Goal: Task Accomplishment & Management: Manage account settings

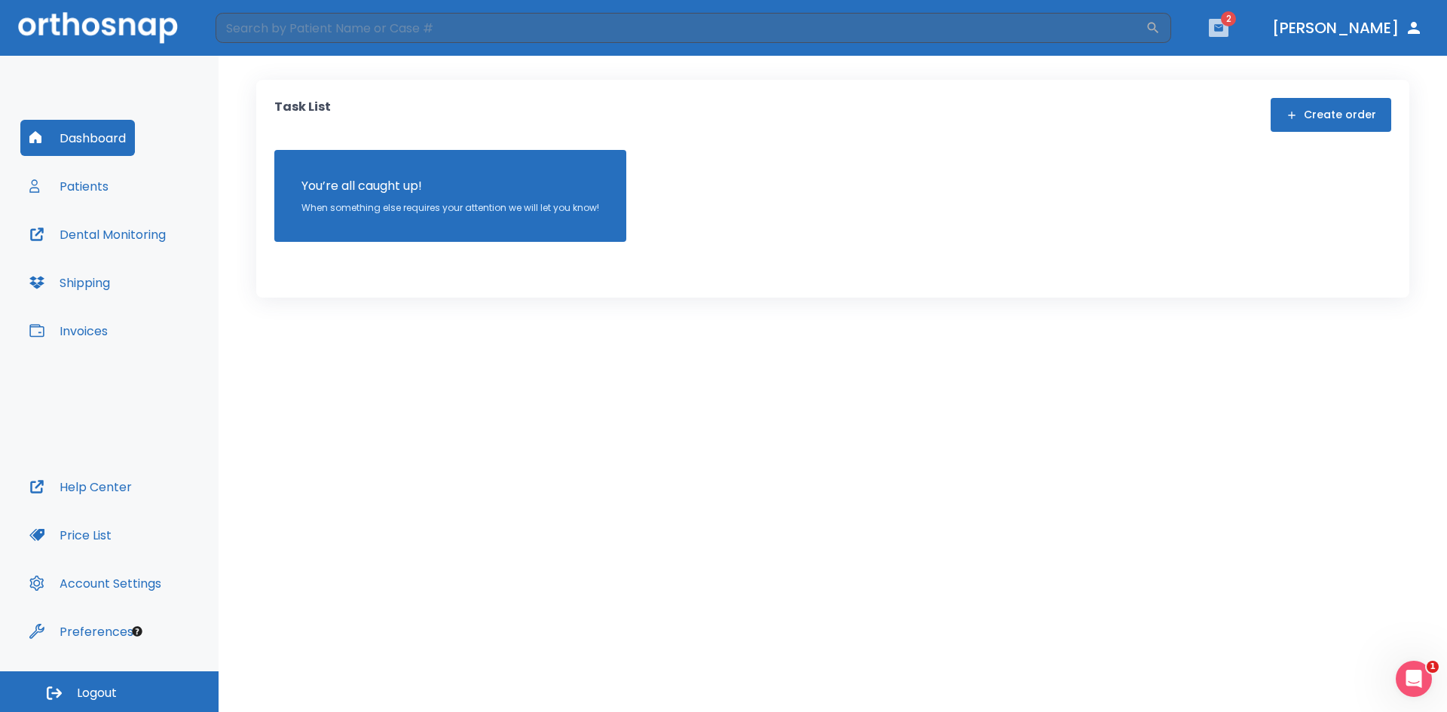
click at [1224, 28] on icon "button" at bounding box center [1219, 28] width 11 height 11
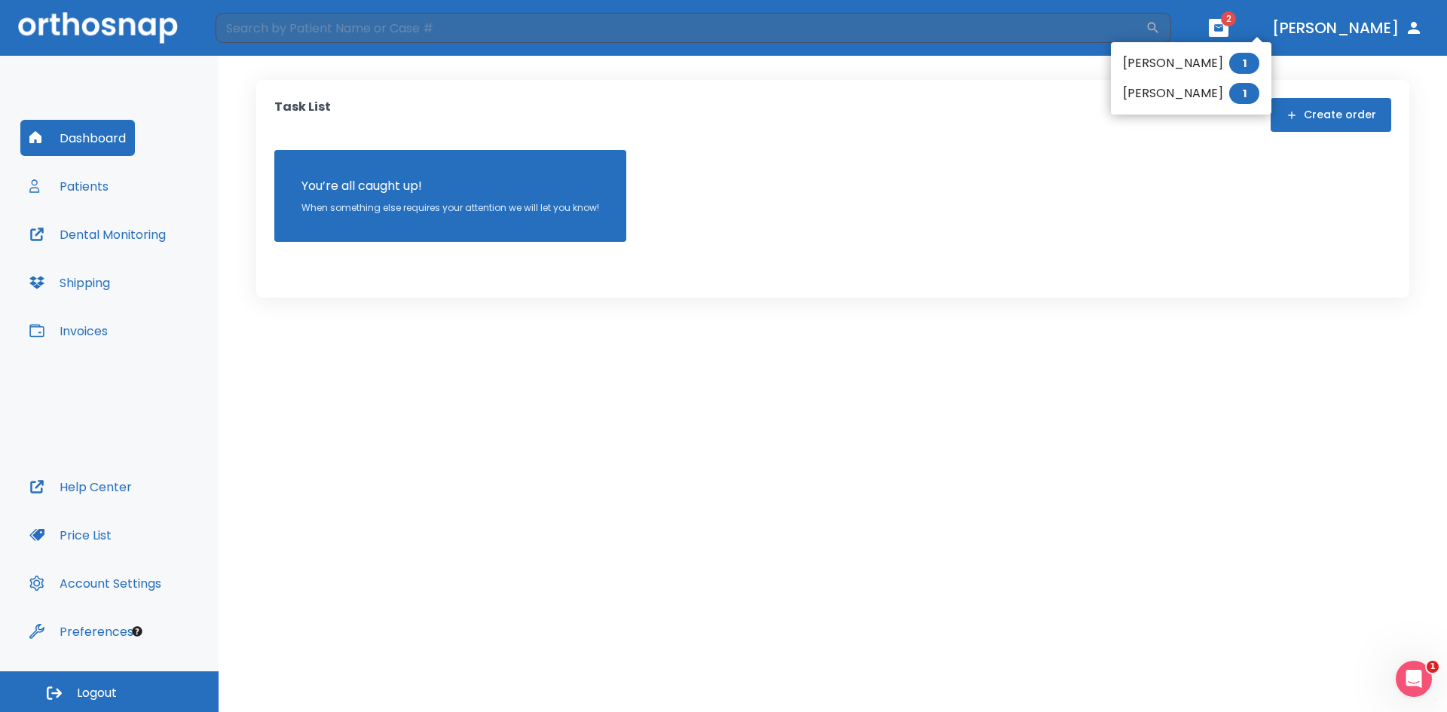
drag, startPoint x: 984, startPoint y: 222, endPoint x: 950, endPoint y: 255, distance: 47.5
click at [981, 228] on div at bounding box center [723, 356] width 1447 height 712
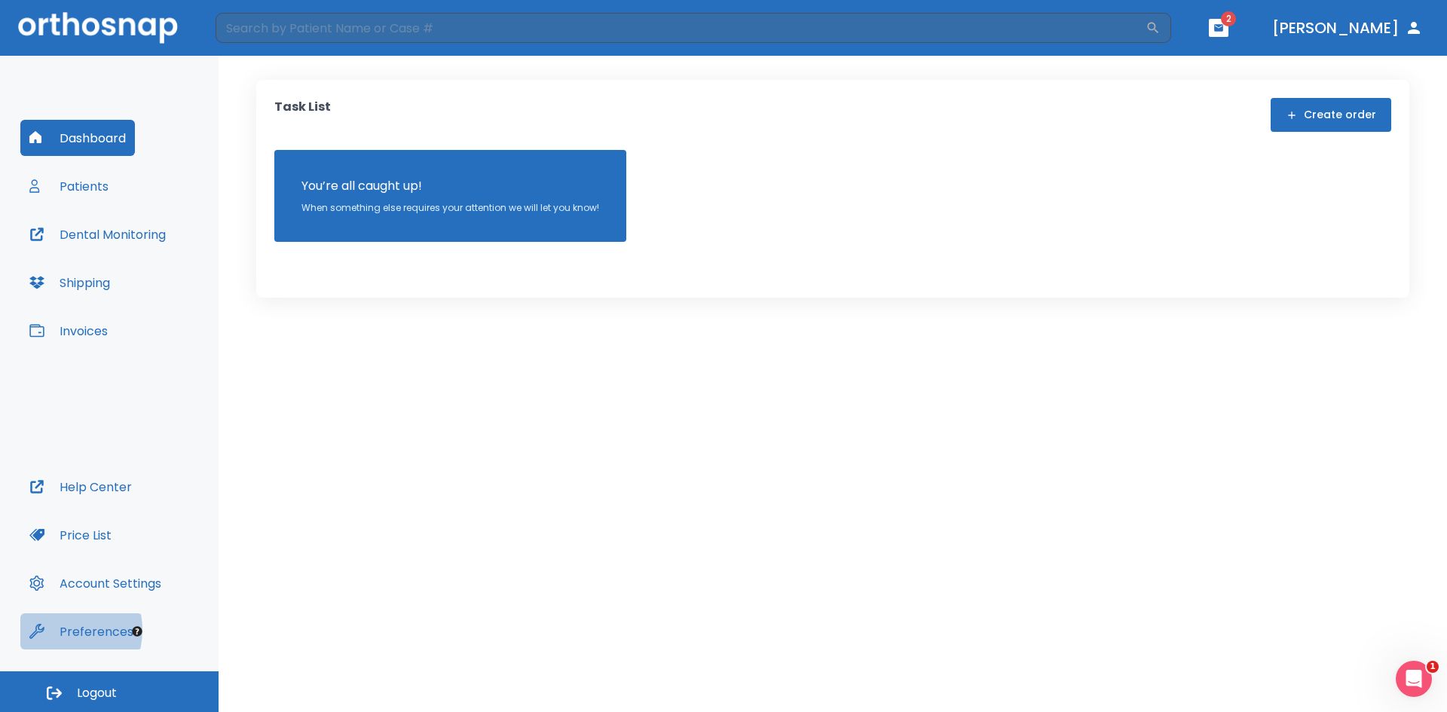
click at [55, 630] on button "Preferences" at bounding box center [81, 632] width 122 height 36
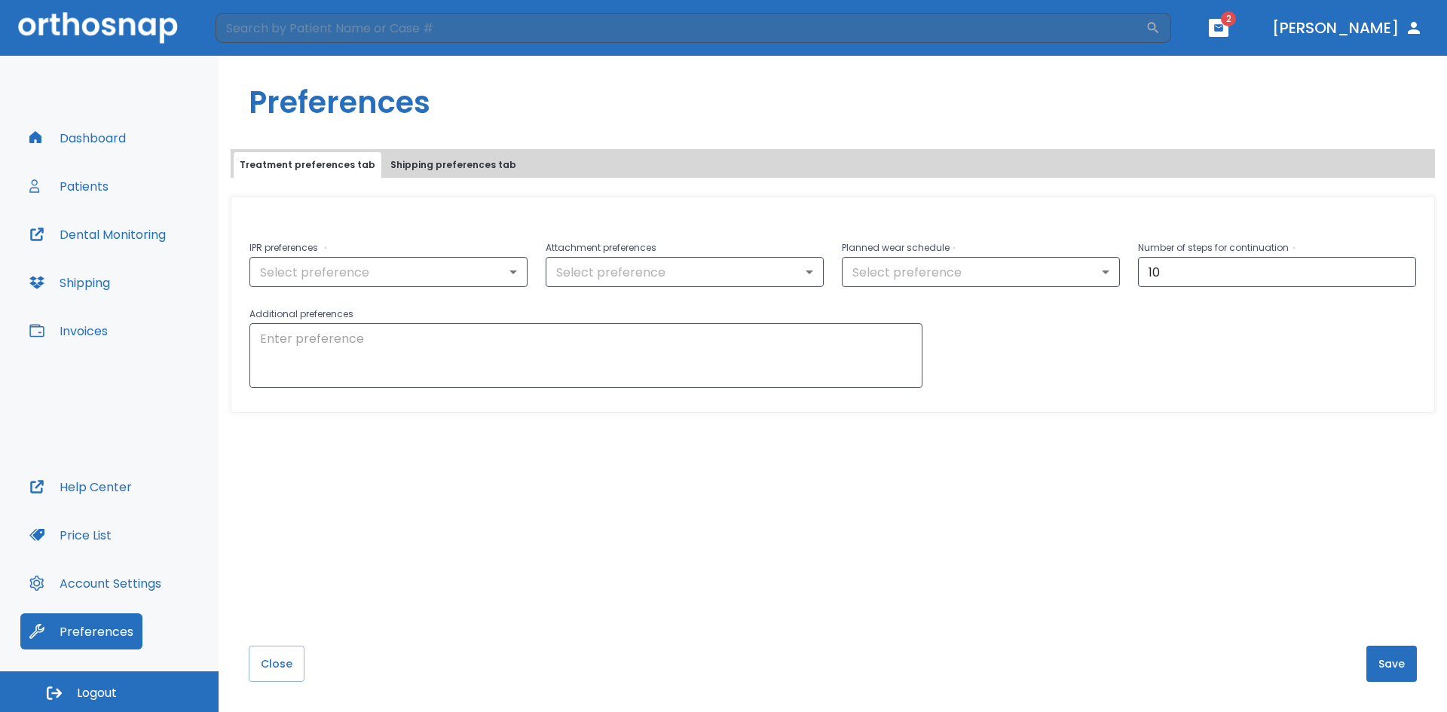
click at [87, 145] on button "Dashboard" at bounding box center [77, 138] width 115 height 36
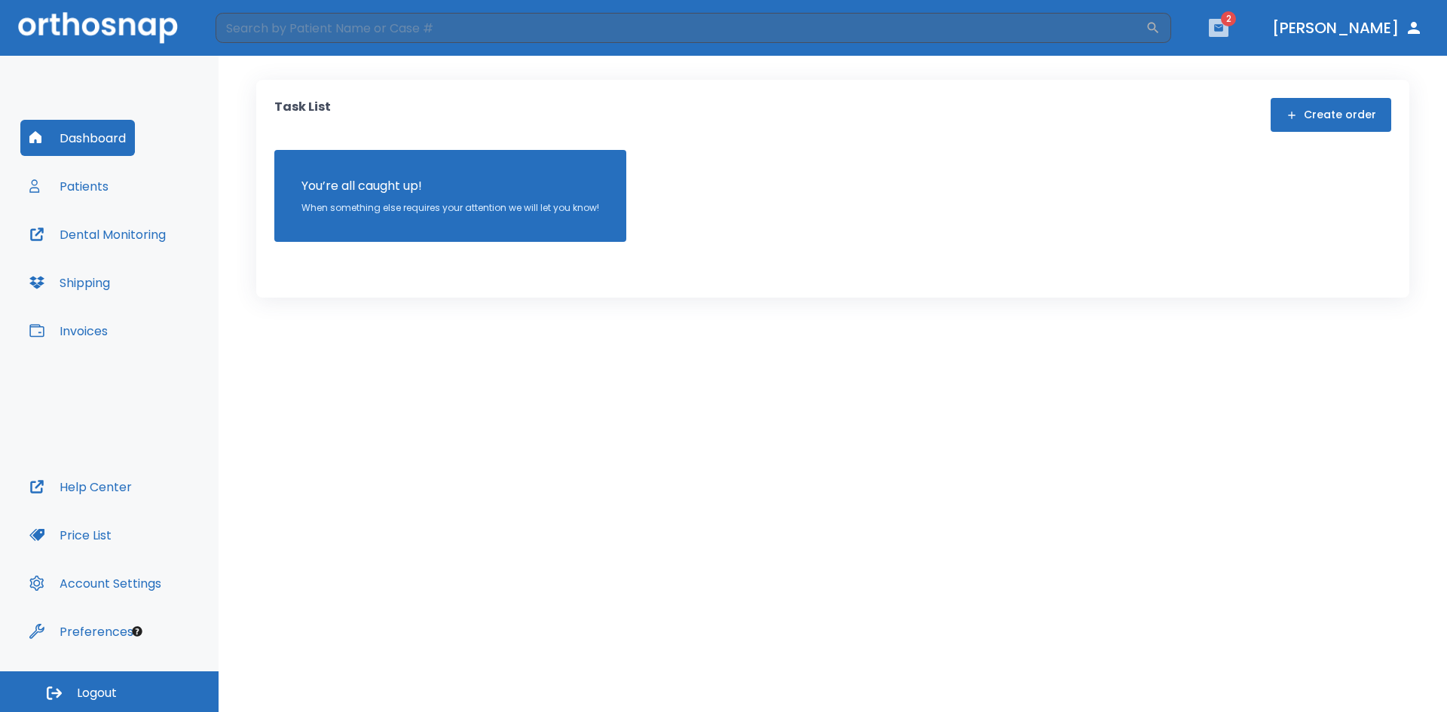
click at [1224, 24] on icon "button" at bounding box center [1219, 28] width 11 height 11
click at [1224, 23] on icon "button" at bounding box center [1219, 28] width 11 height 11
click at [1229, 29] on button "button" at bounding box center [1219, 28] width 20 height 18
click at [1224, 29] on icon "button" at bounding box center [1219, 28] width 11 height 11
click at [1224, 23] on icon "button" at bounding box center [1219, 28] width 11 height 11
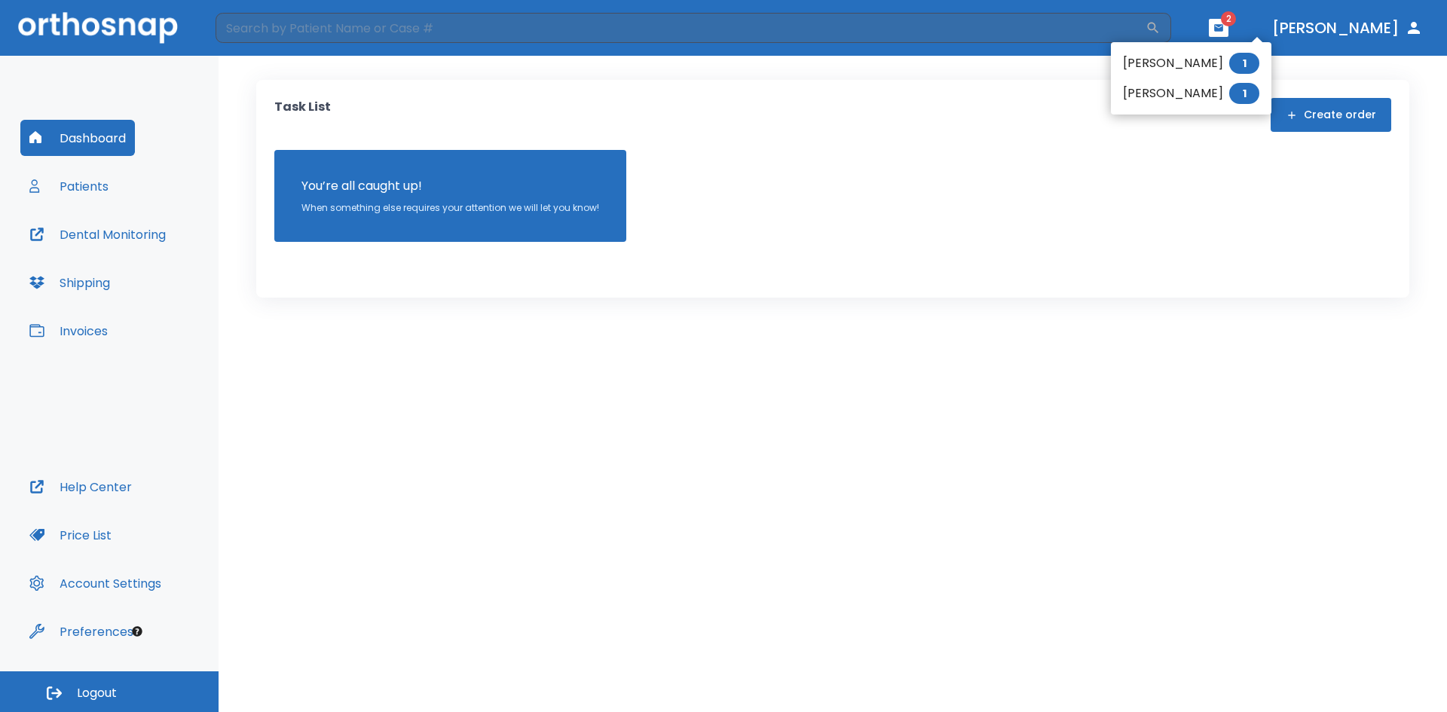
click at [1259, 23] on div at bounding box center [723, 356] width 1447 height 712
click at [1224, 23] on icon "button" at bounding box center [1219, 28] width 11 height 11
click at [1133, 91] on li "DREWE [PERSON_NAME] 1" at bounding box center [1191, 93] width 161 height 30
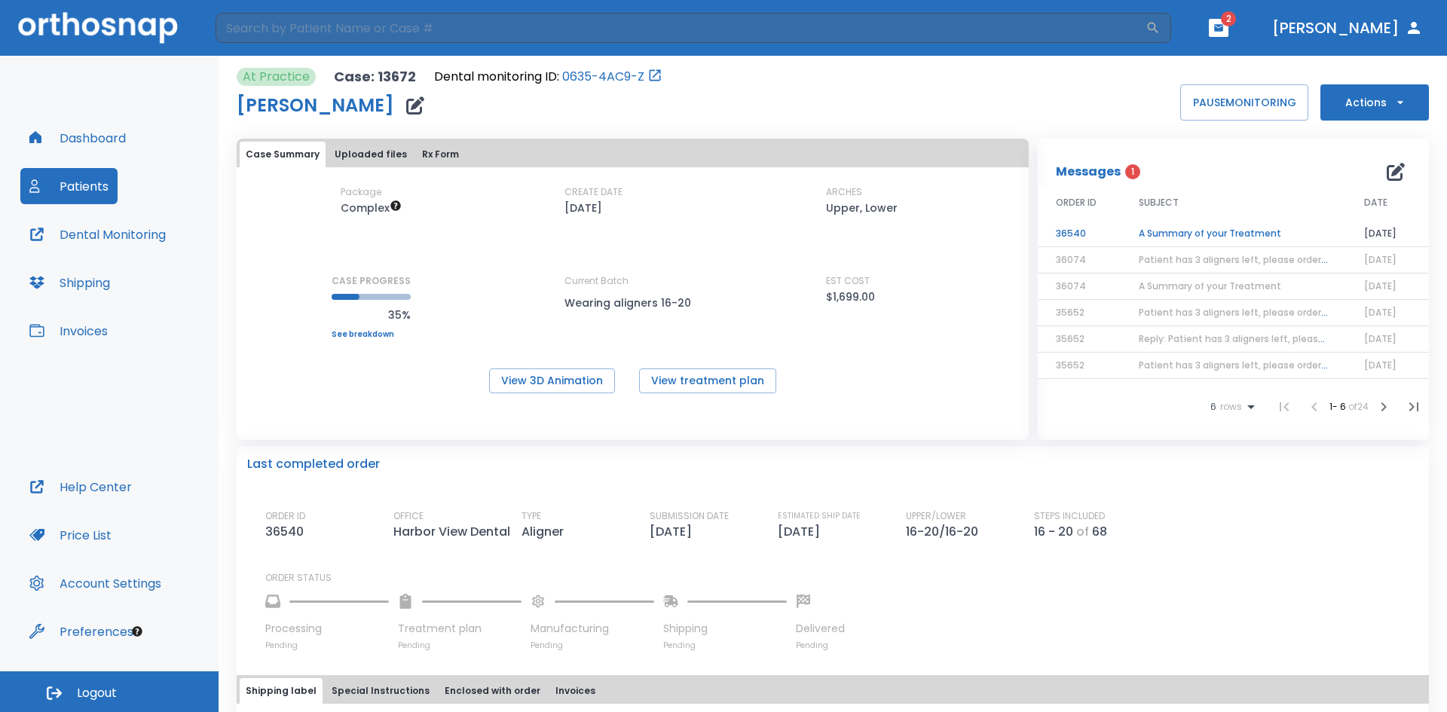
click at [1198, 229] on td "A Summary of your Treatment" at bounding box center [1233, 234] width 225 height 26
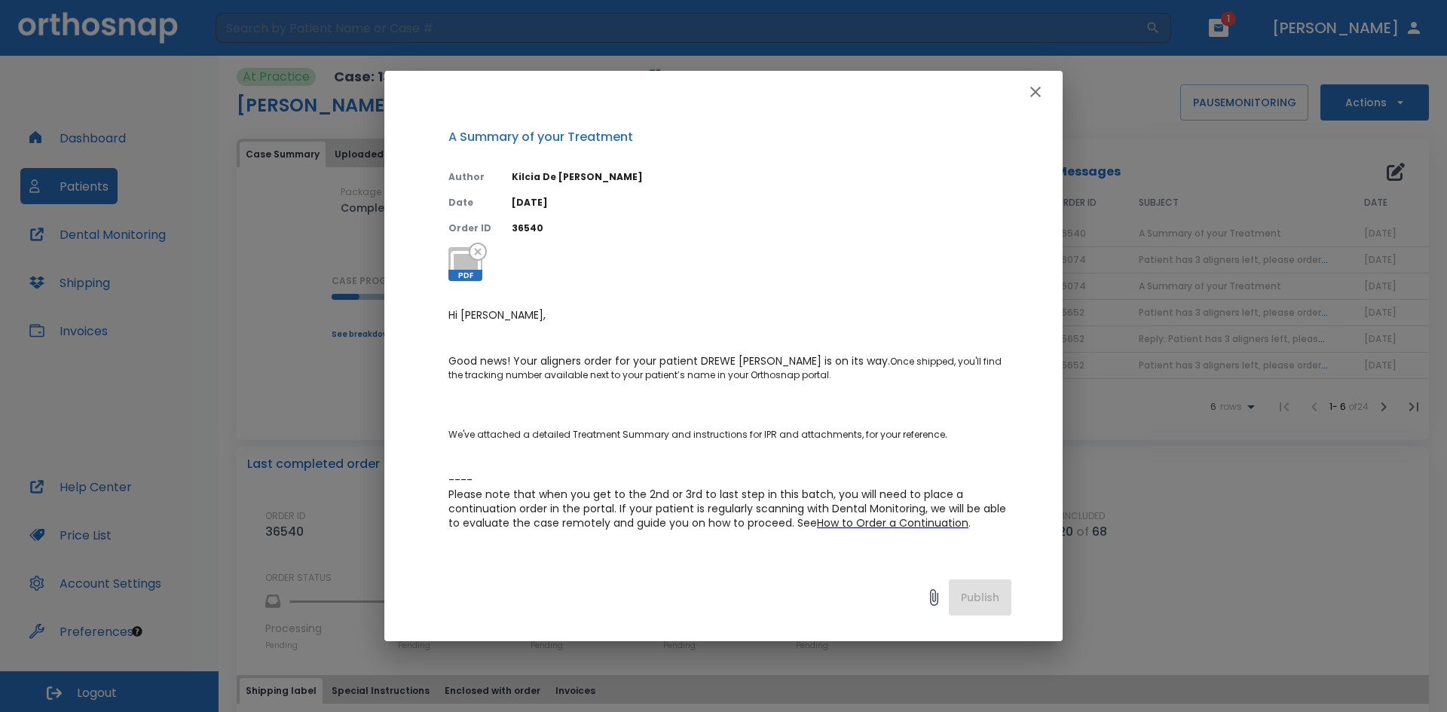
click at [1048, 92] on button "button" at bounding box center [1036, 92] width 30 height 30
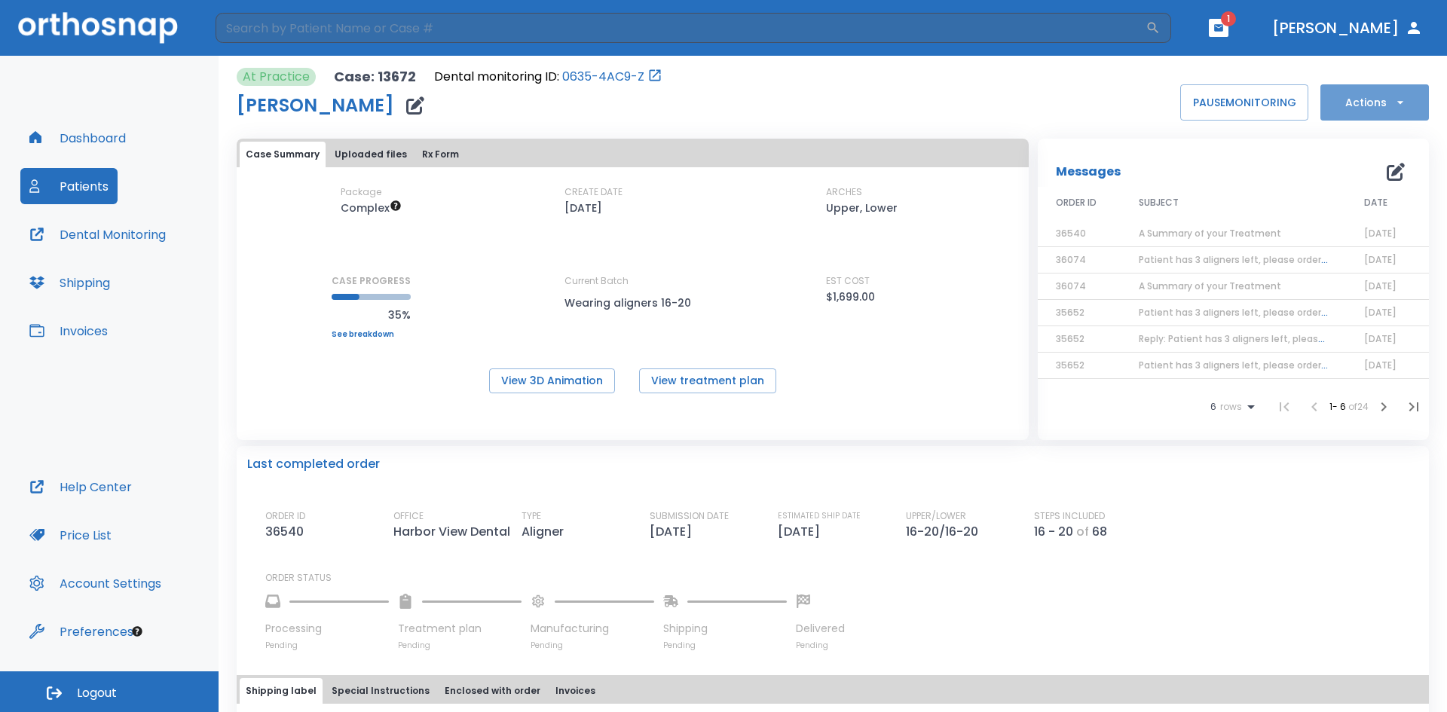
click at [1379, 101] on button "Actions" at bounding box center [1375, 102] width 109 height 36
click at [1263, 163] on div at bounding box center [723, 356] width 1447 height 712
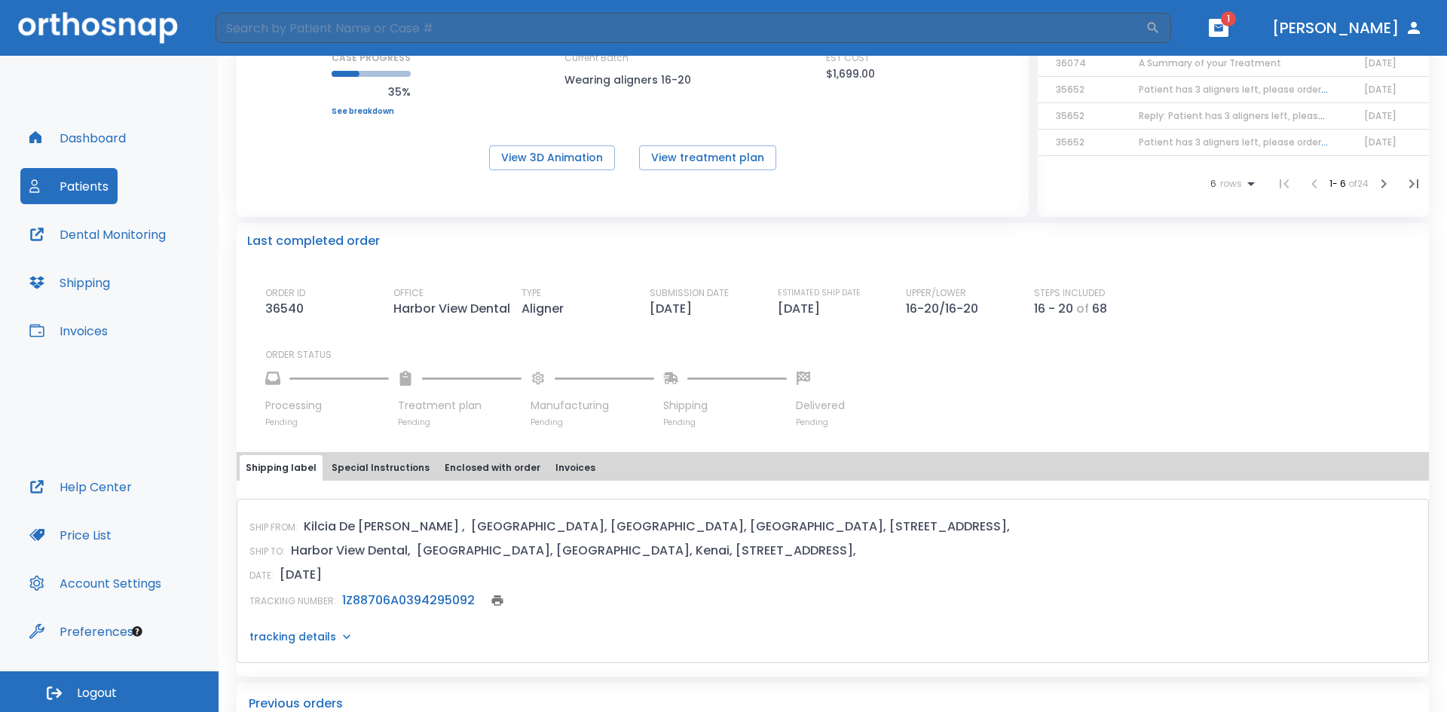
scroll to position [75, 0]
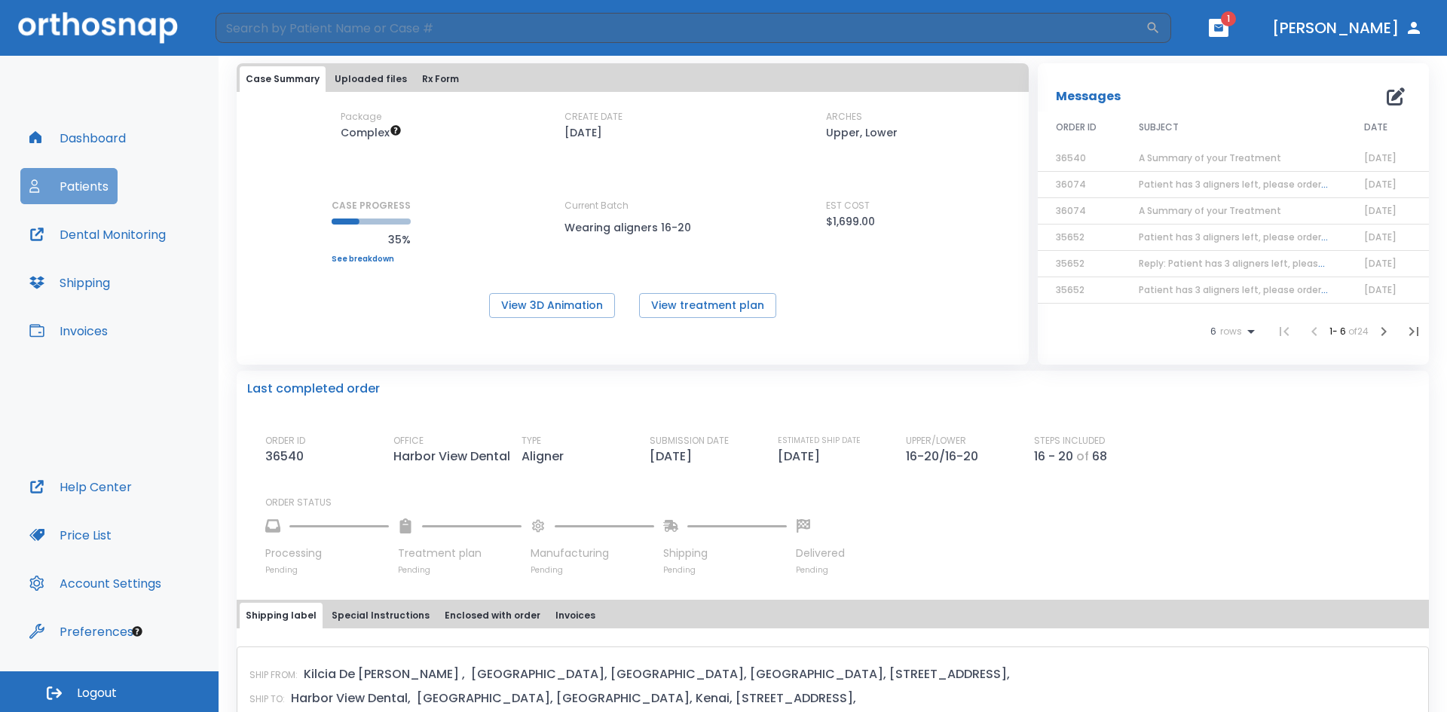
click at [51, 190] on button "Patients" at bounding box center [68, 186] width 97 height 36
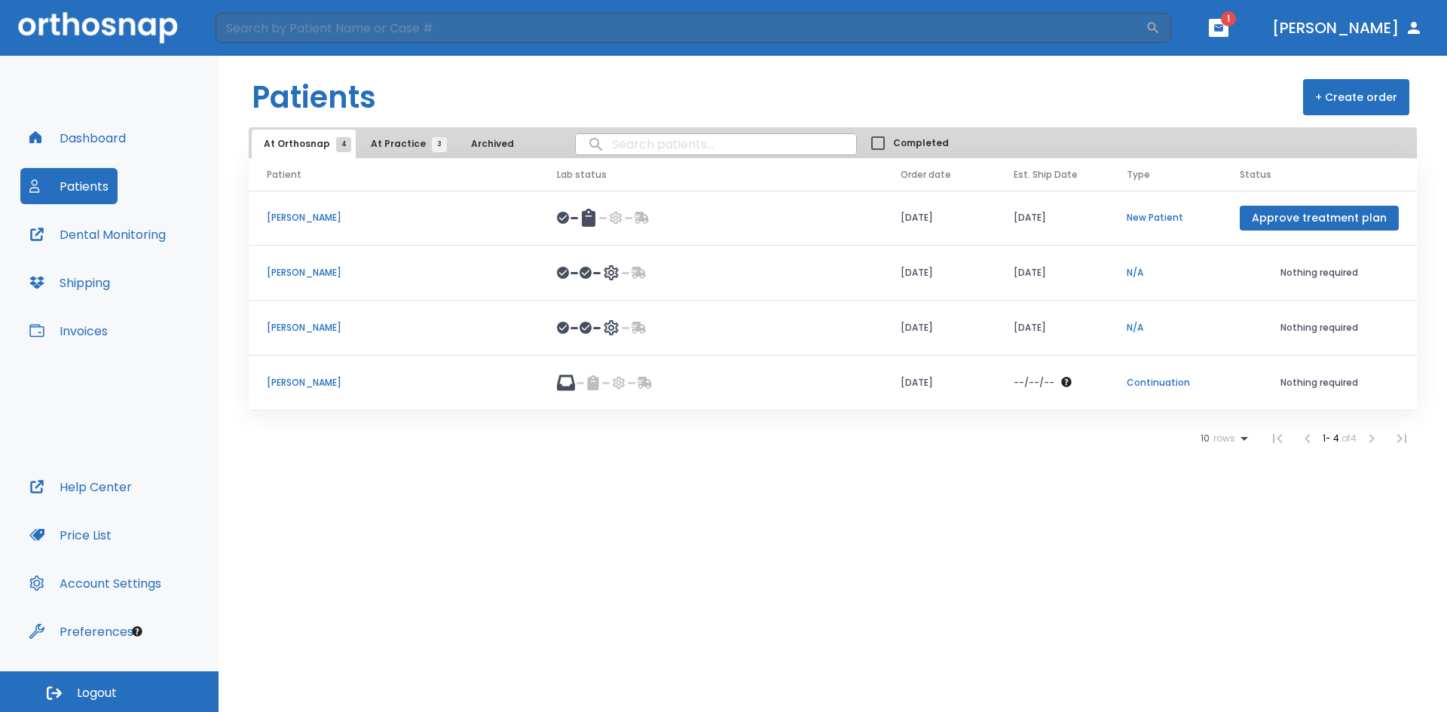
click at [308, 277] on p "[PERSON_NAME]" at bounding box center [394, 273] width 254 height 14
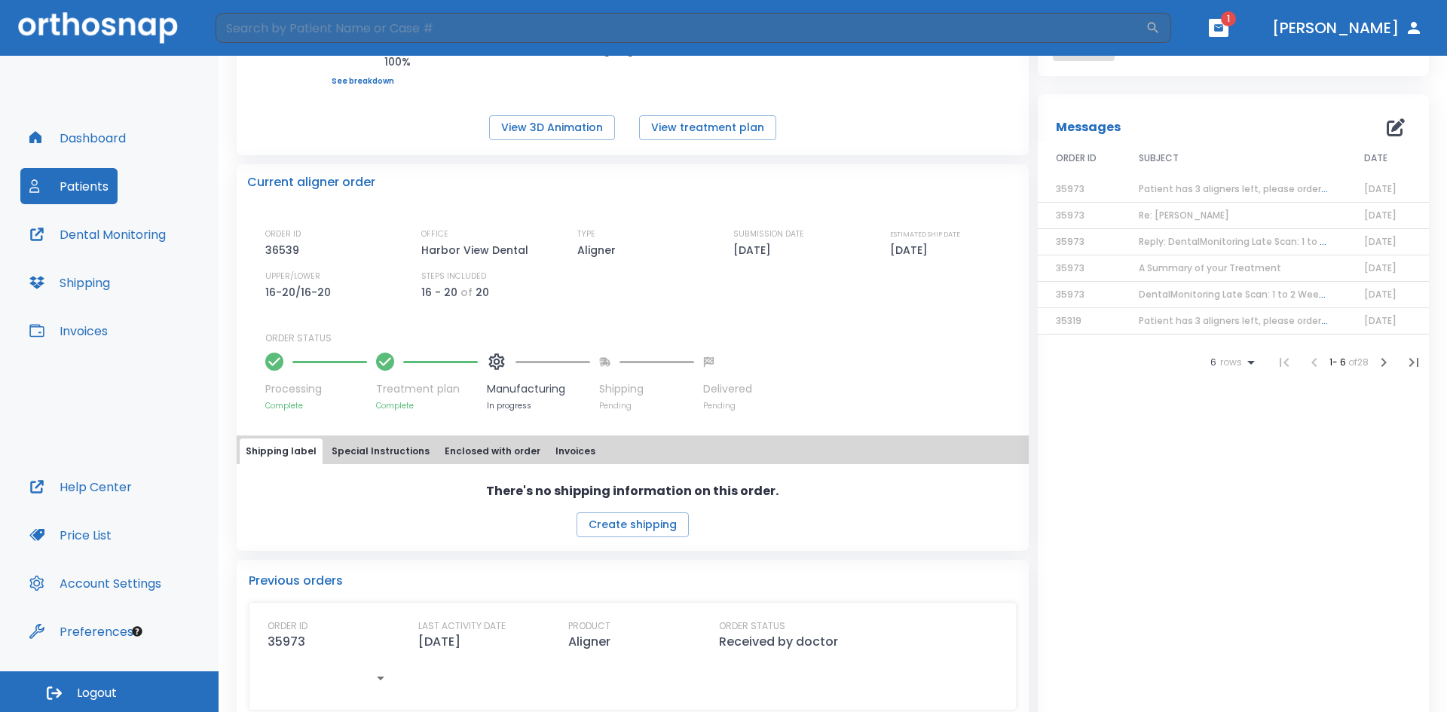
scroll to position [226, 0]
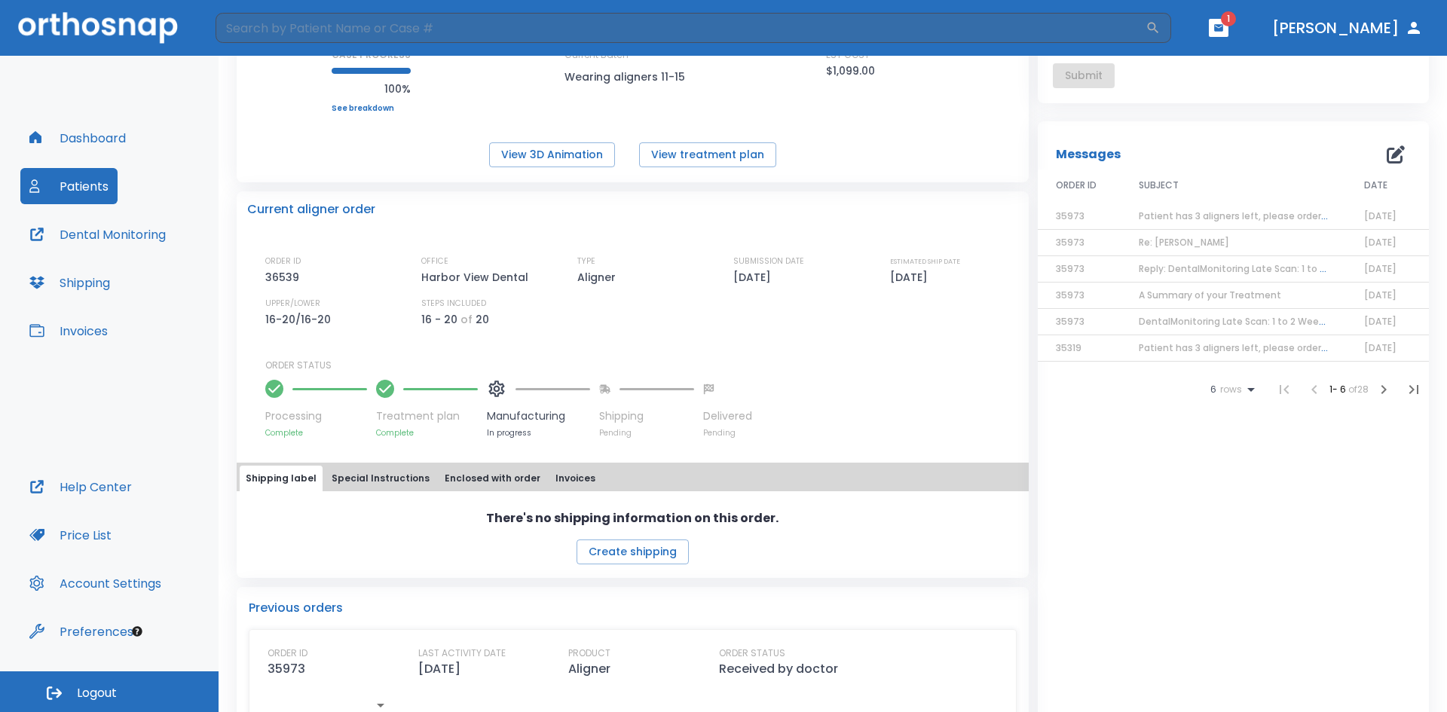
click at [1217, 215] on span "Patient has 3 aligners left, please order next set!" at bounding box center [1252, 216] width 227 height 13
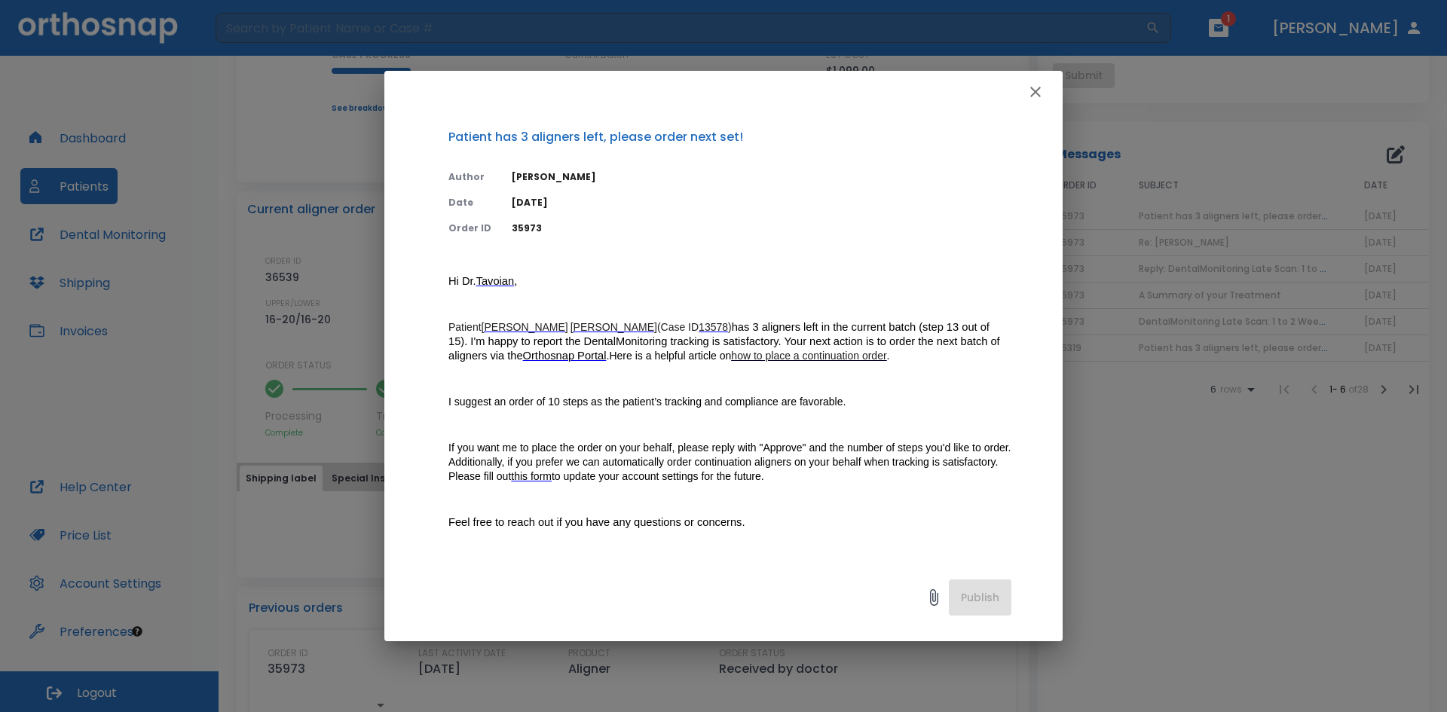
click at [761, 357] on ins "how to place a continuation order" at bounding box center [808, 356] width 155 height 12
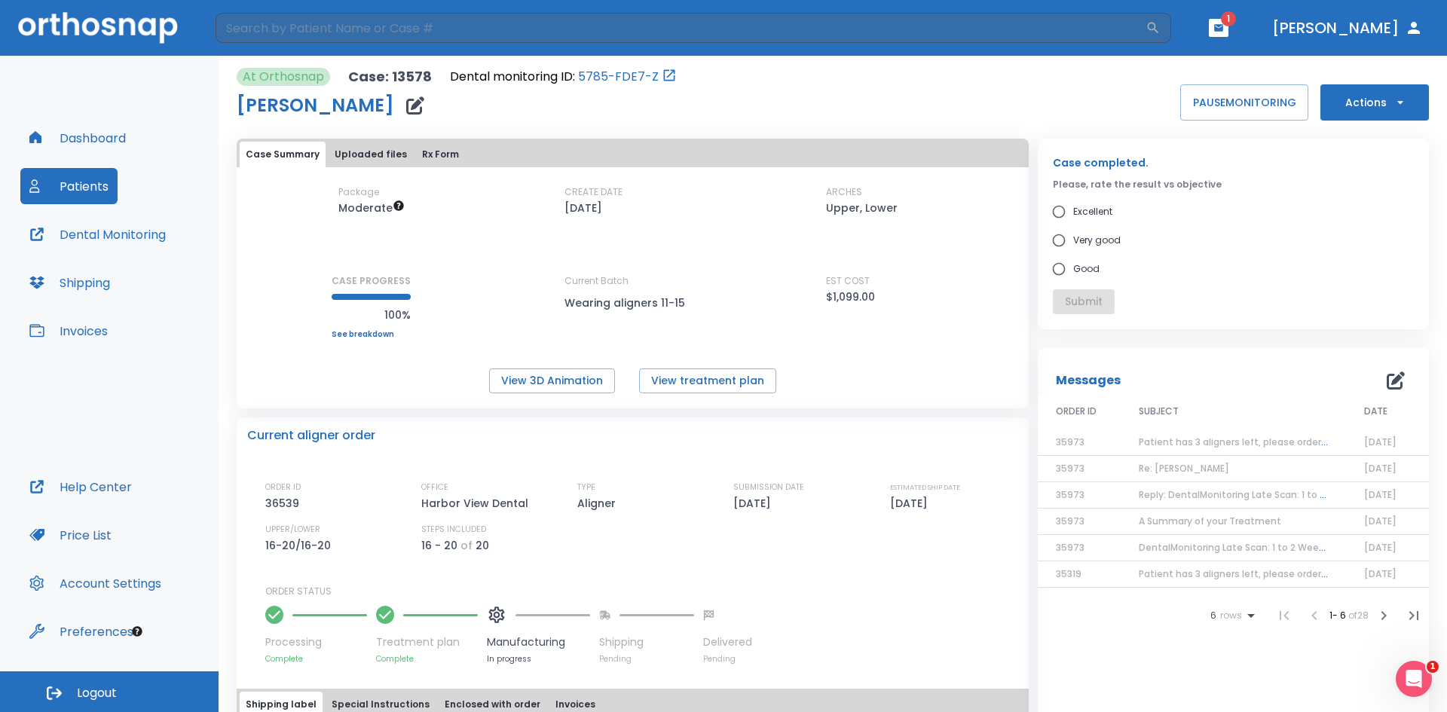
scroll to position [75, 0]
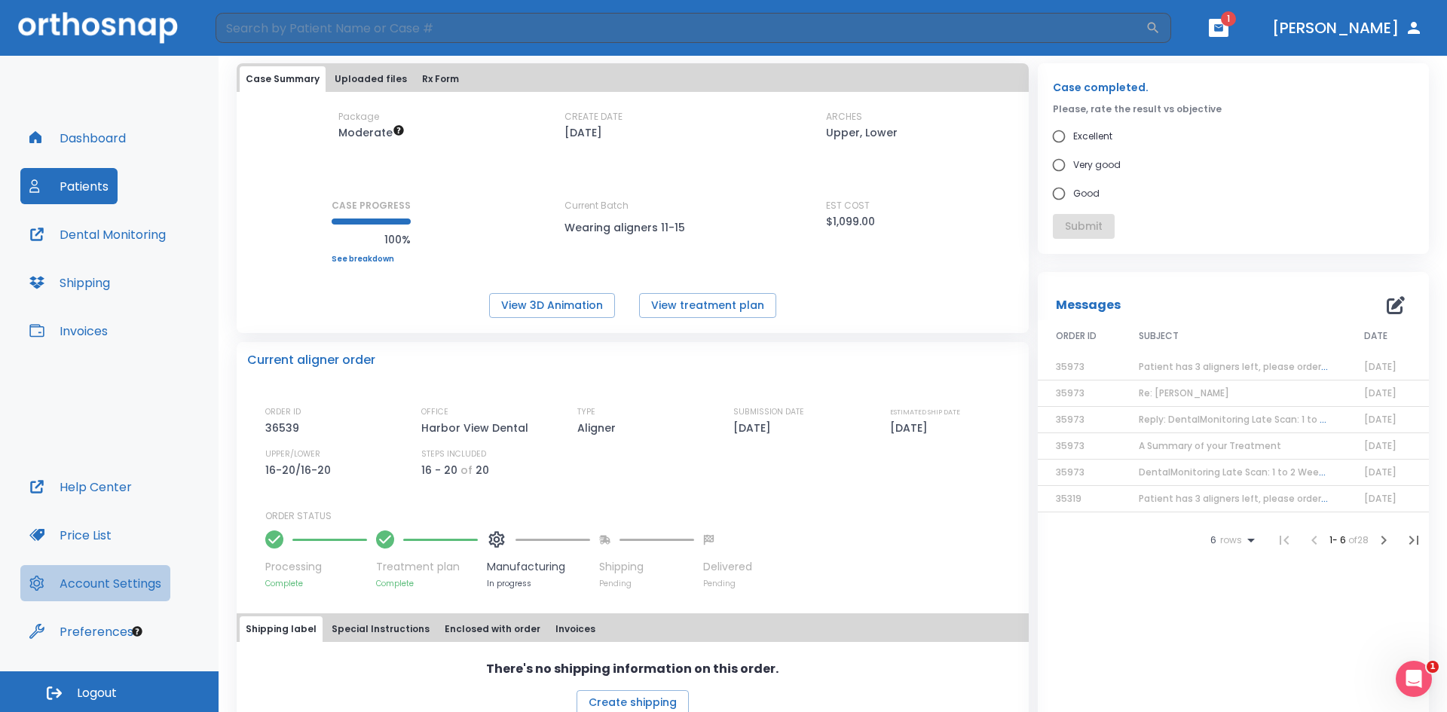
click at [101, 587] on button "Account Settings" at bounding box center [95, 583] width 150 height 36
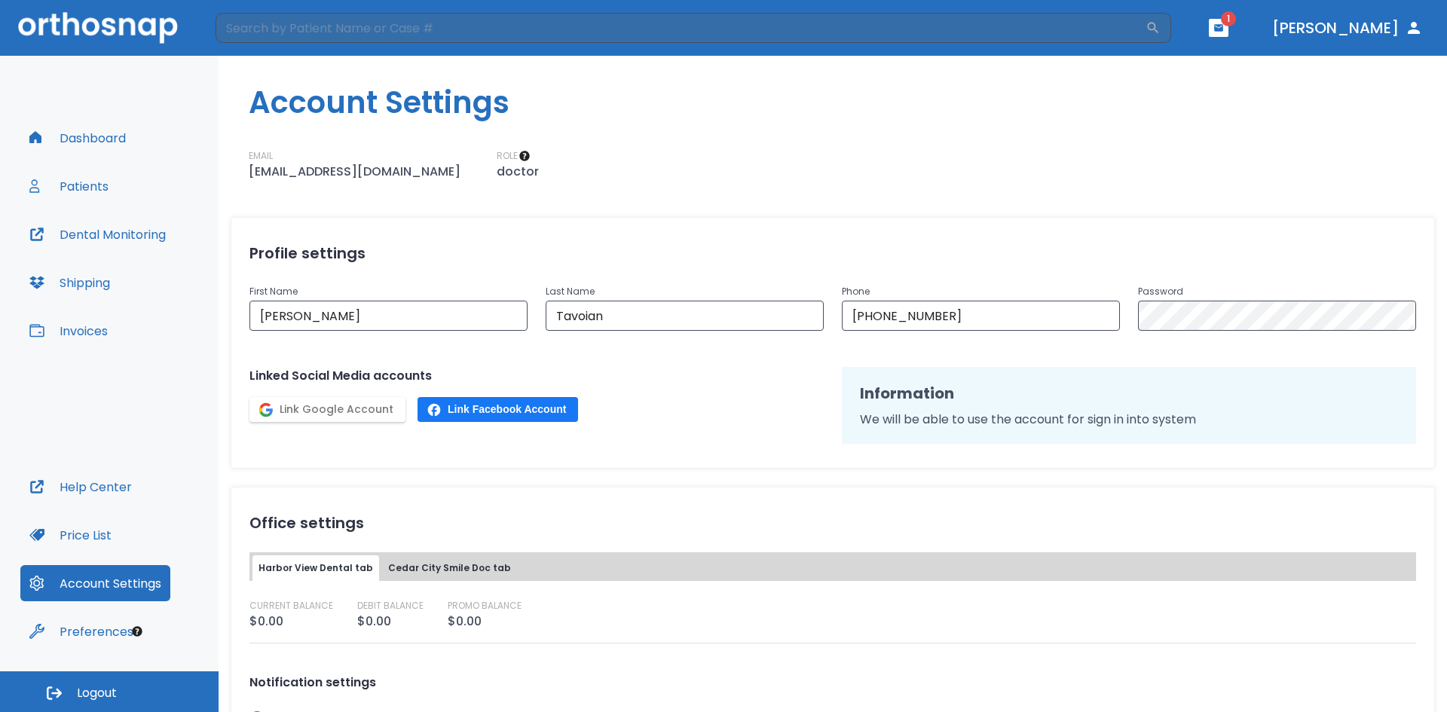
click at [121, 627] on button "Preferences" at bounding box center [81, 632] width 122 height 36
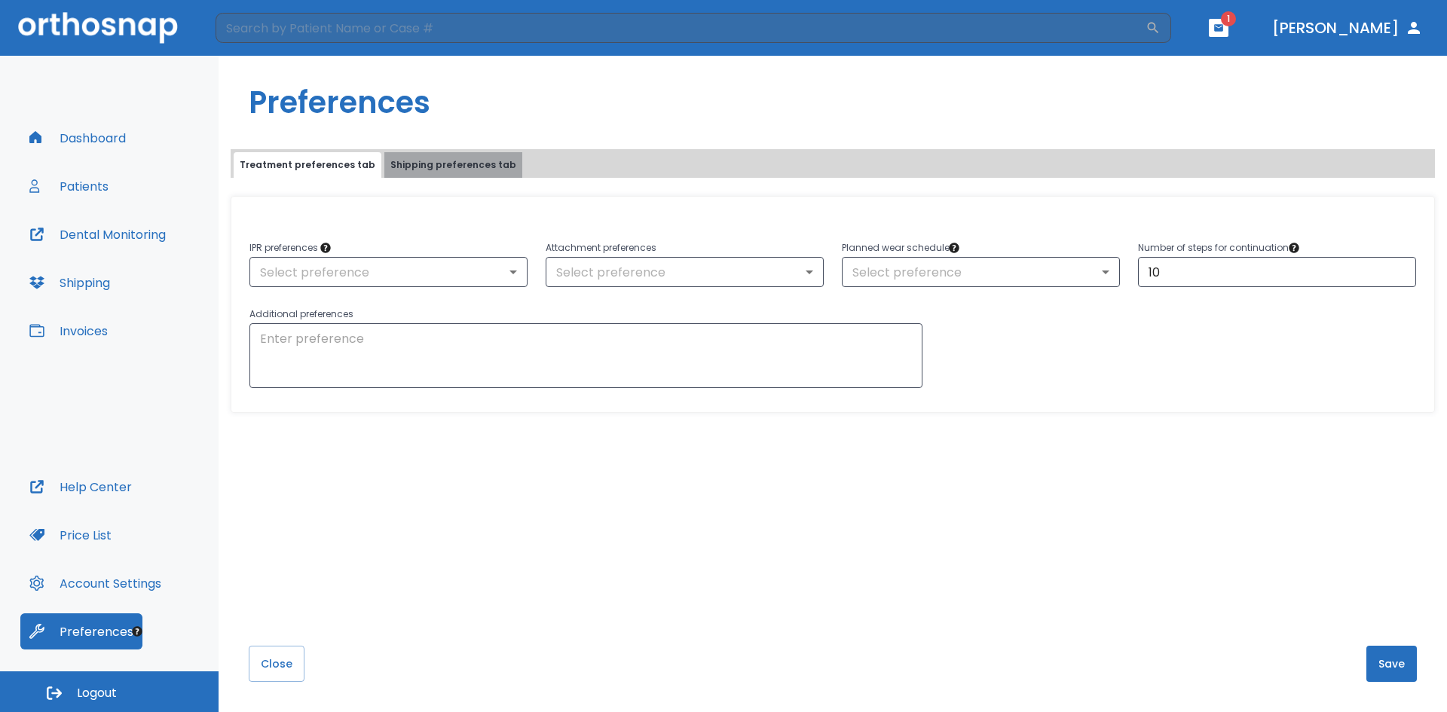
click at [461, 167] on button "Shipping preferences tab" at bounding box center [453, 165] width 138 height 26
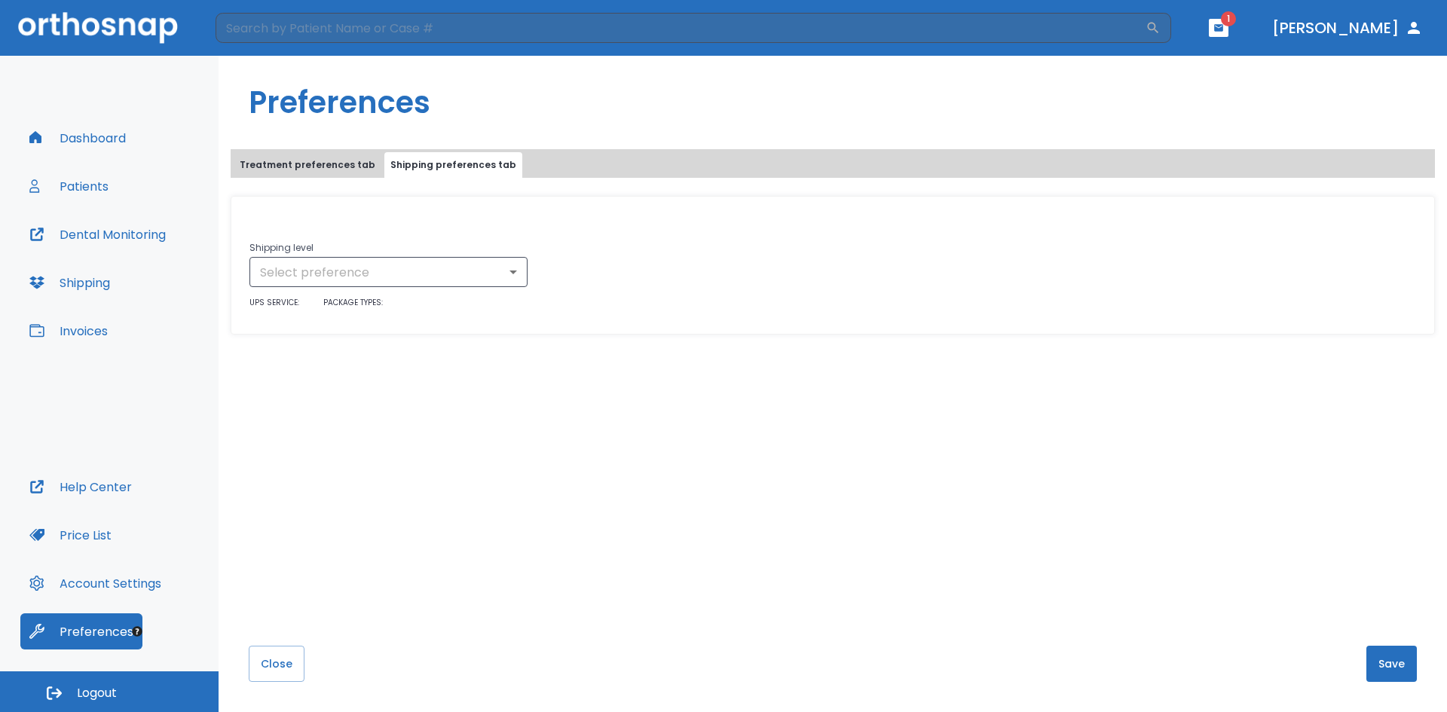
click at [319, 173] on button "Treatment preferences tab" at bounding box center [308, 165] width 148 height 26
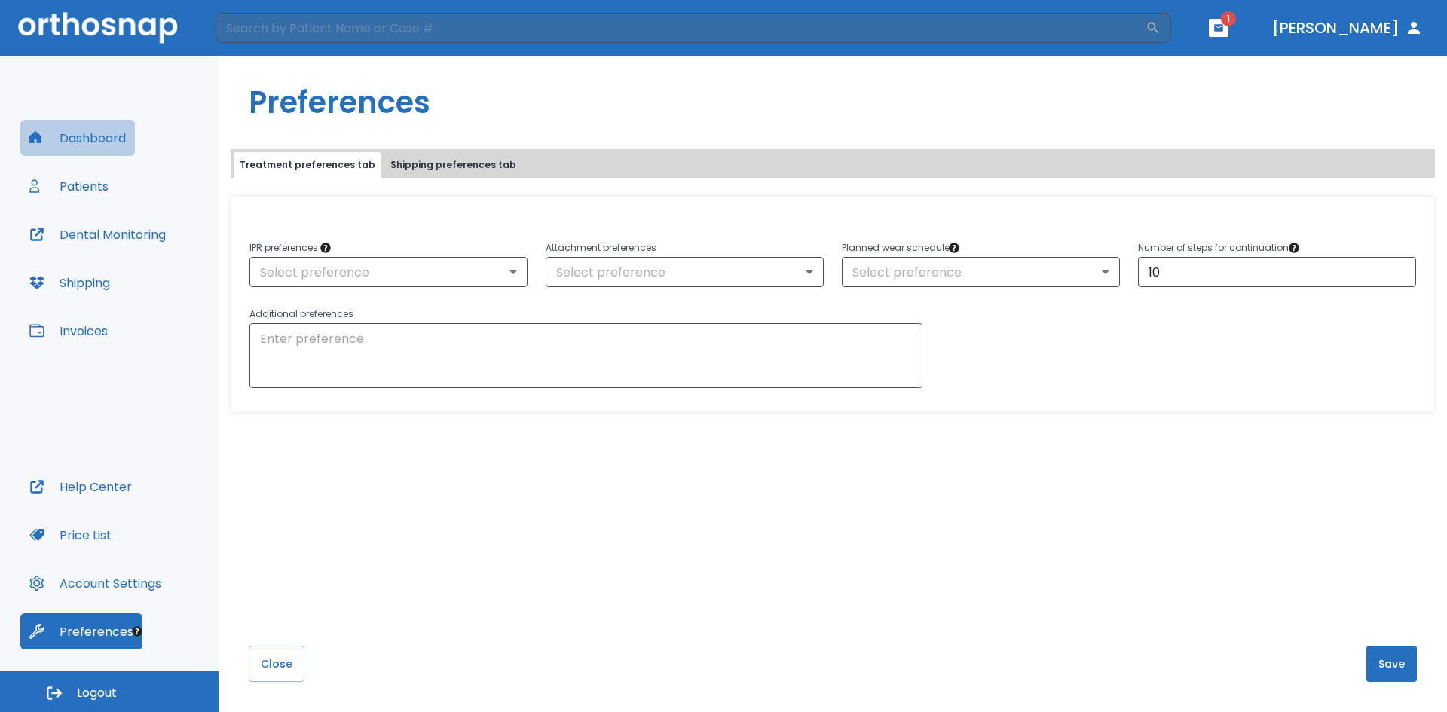
click at [93, 143] on button "Dashboard" at bounding box center [77, 138] width 115 height 36
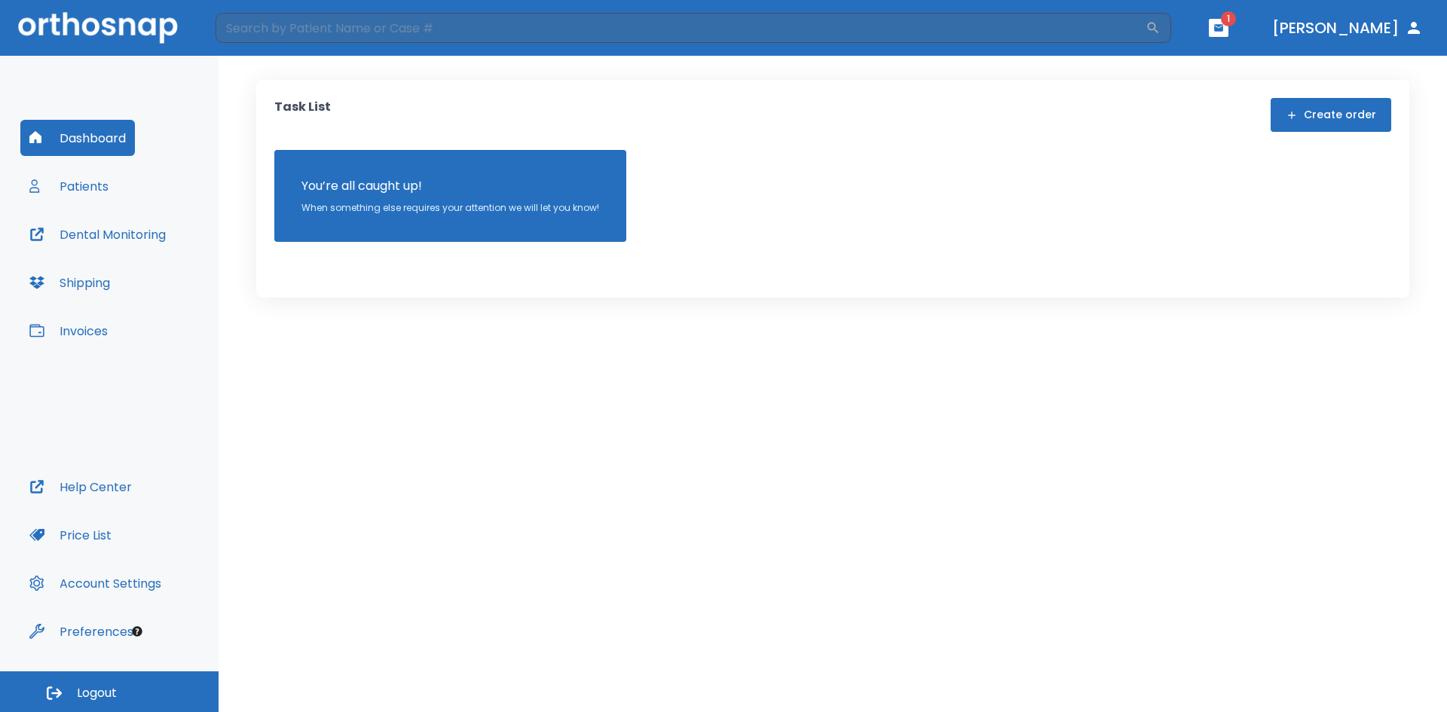
click at [1296, 116] on icon "button" at bounding box center [1292, 115] width 12 height 12
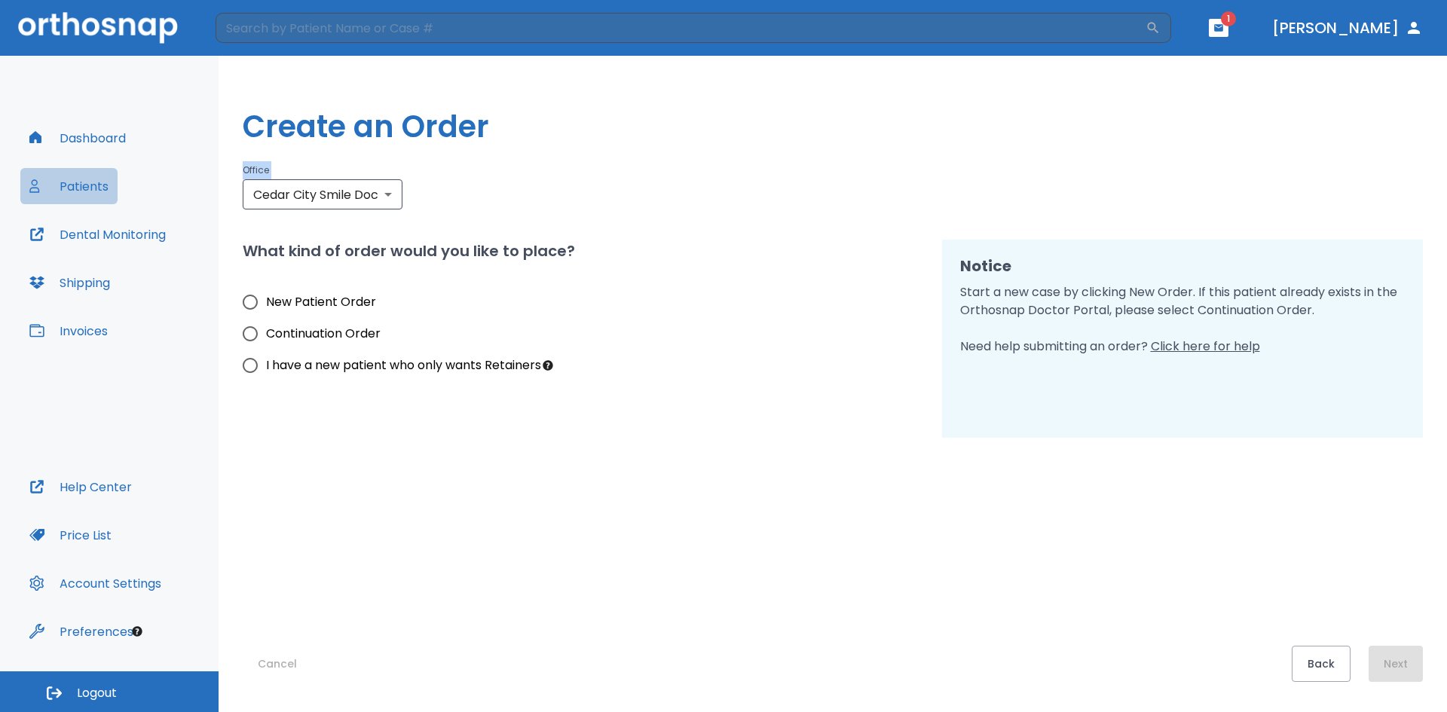
click at [88, 194] on button "Patients" at bounding box center [68, 186] width 97 height 36
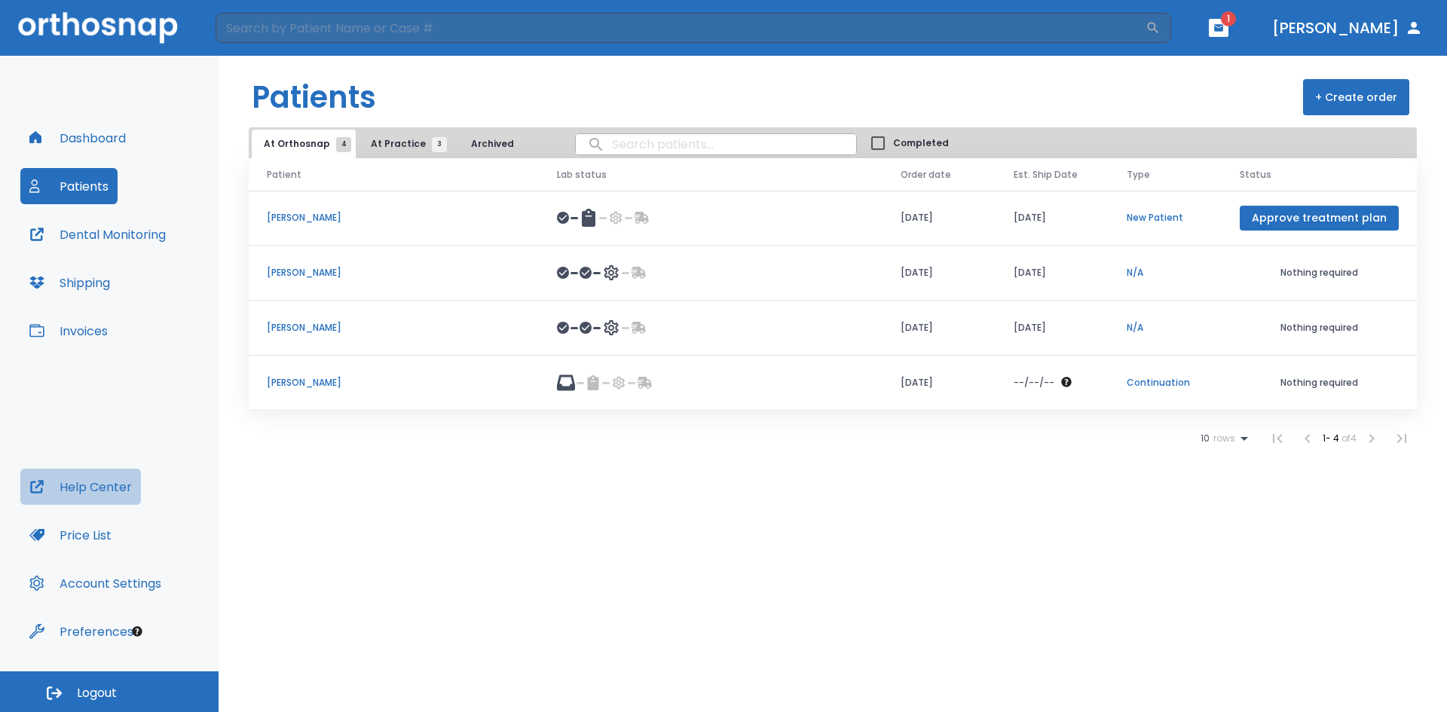
click at [96, 490] on button "Help Center" at bounding box center [80, 487] width 121 height 36
click at [742, 326] on div at bounding box center [711, 328] width 308 height 18
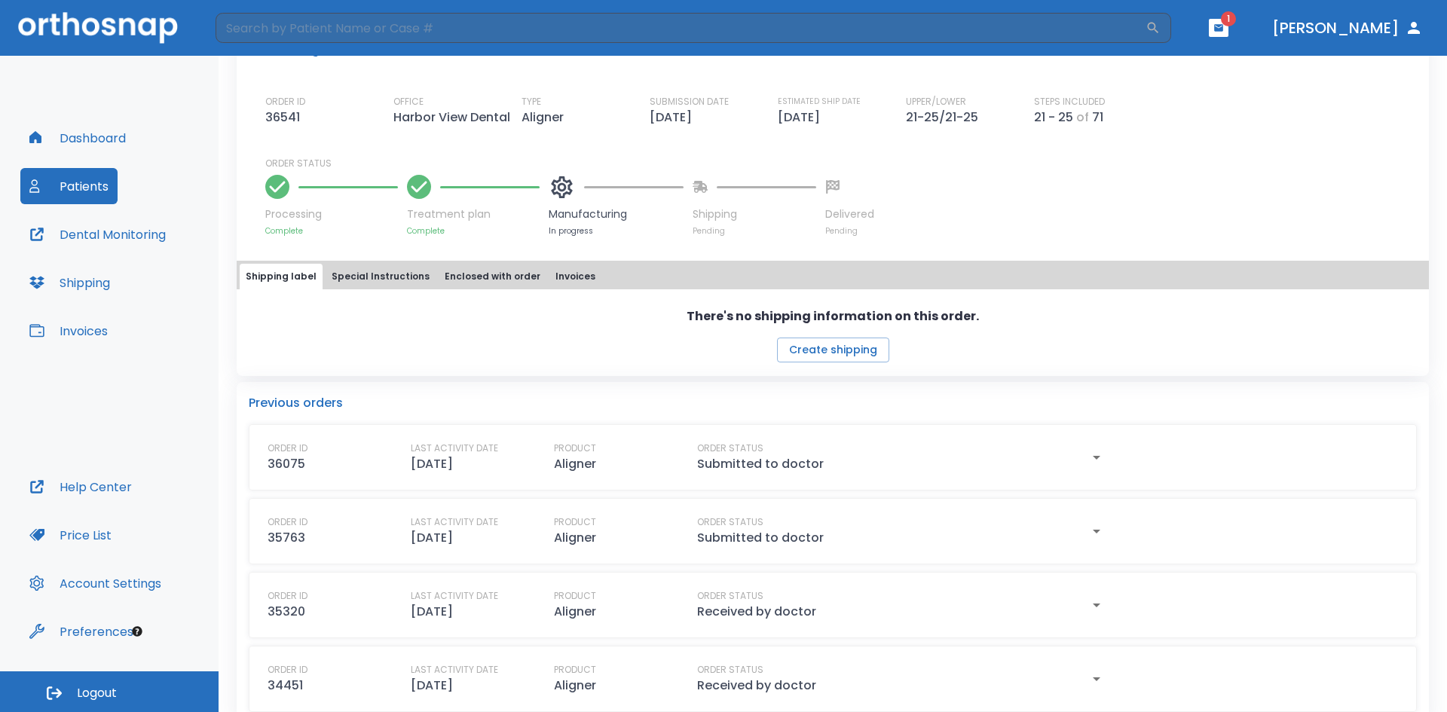
scroll to position [439, 0]
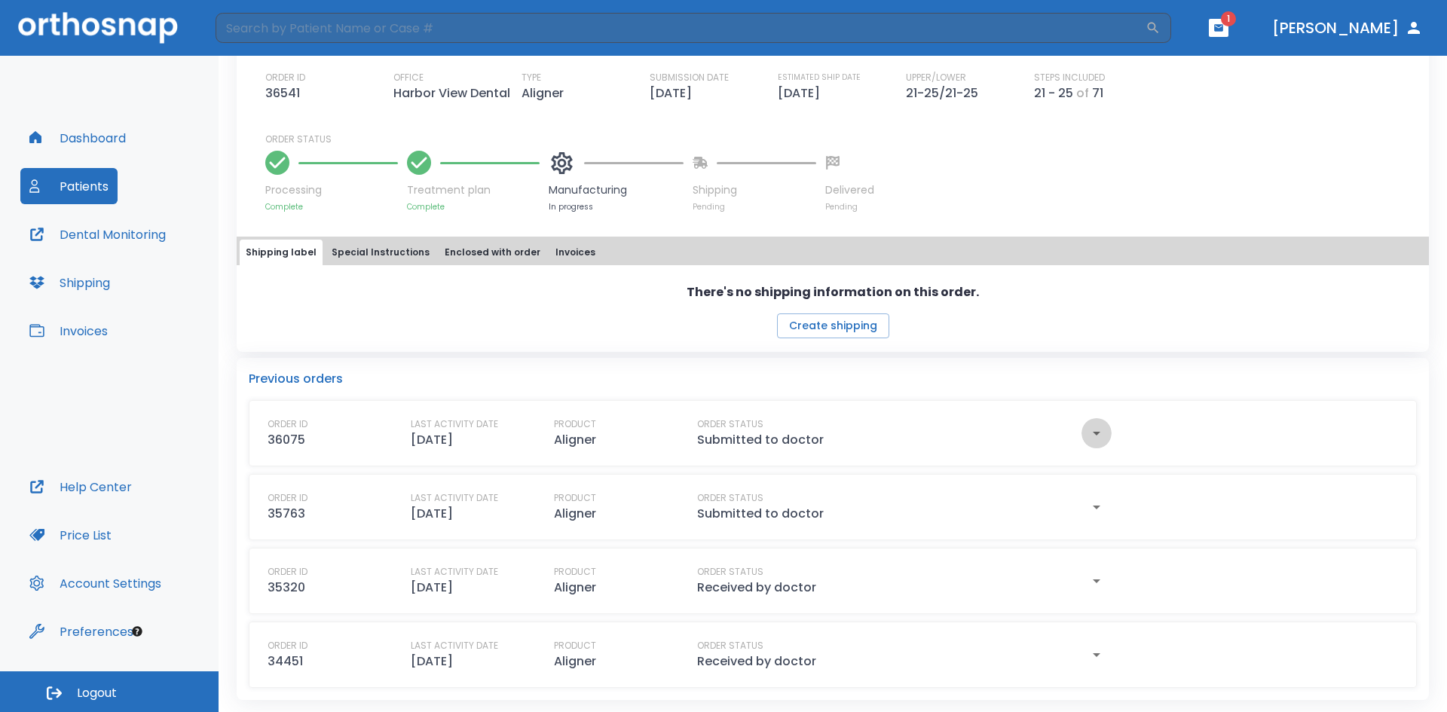
click at [1088, 429] on icon "button" at bounding box center [1097, 433] width 18 height 18
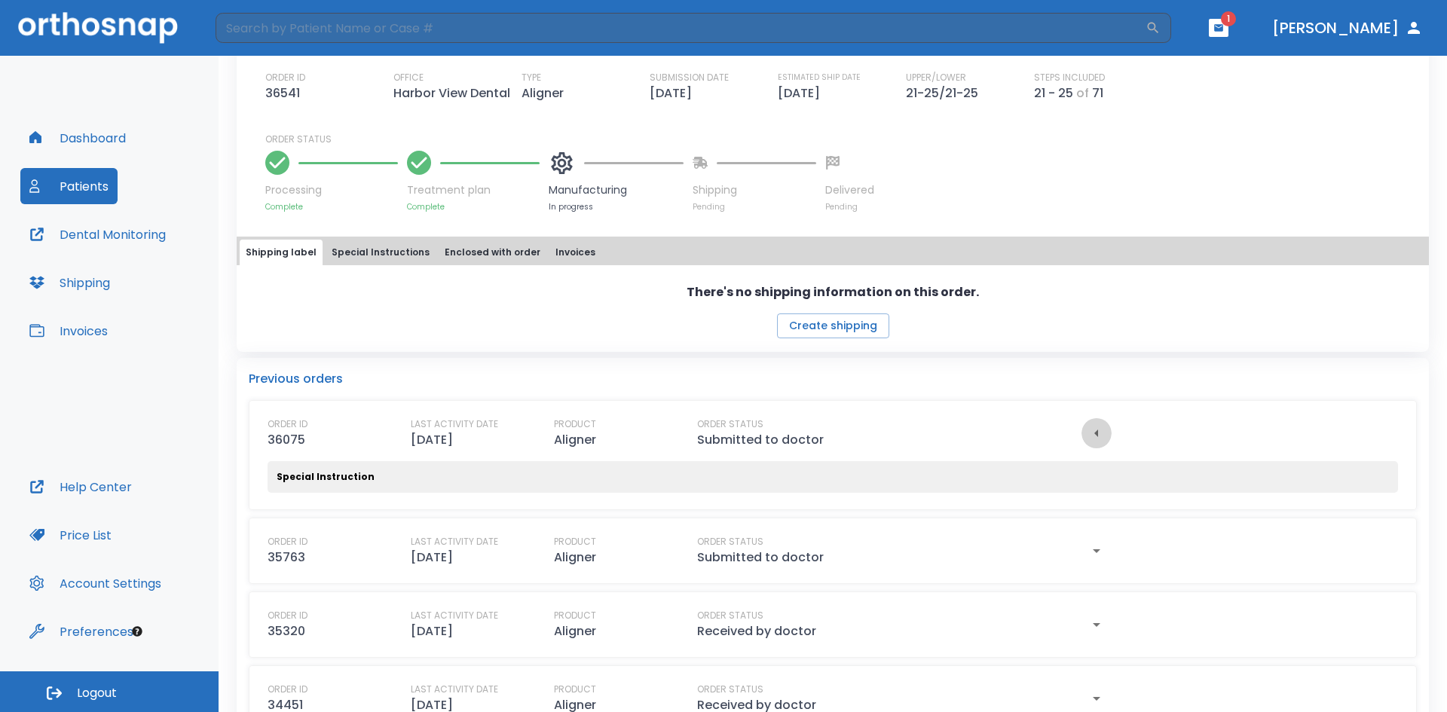
click at [1088, 429] on icon "button" at bounding box center [1097, 433] width 18 height 18
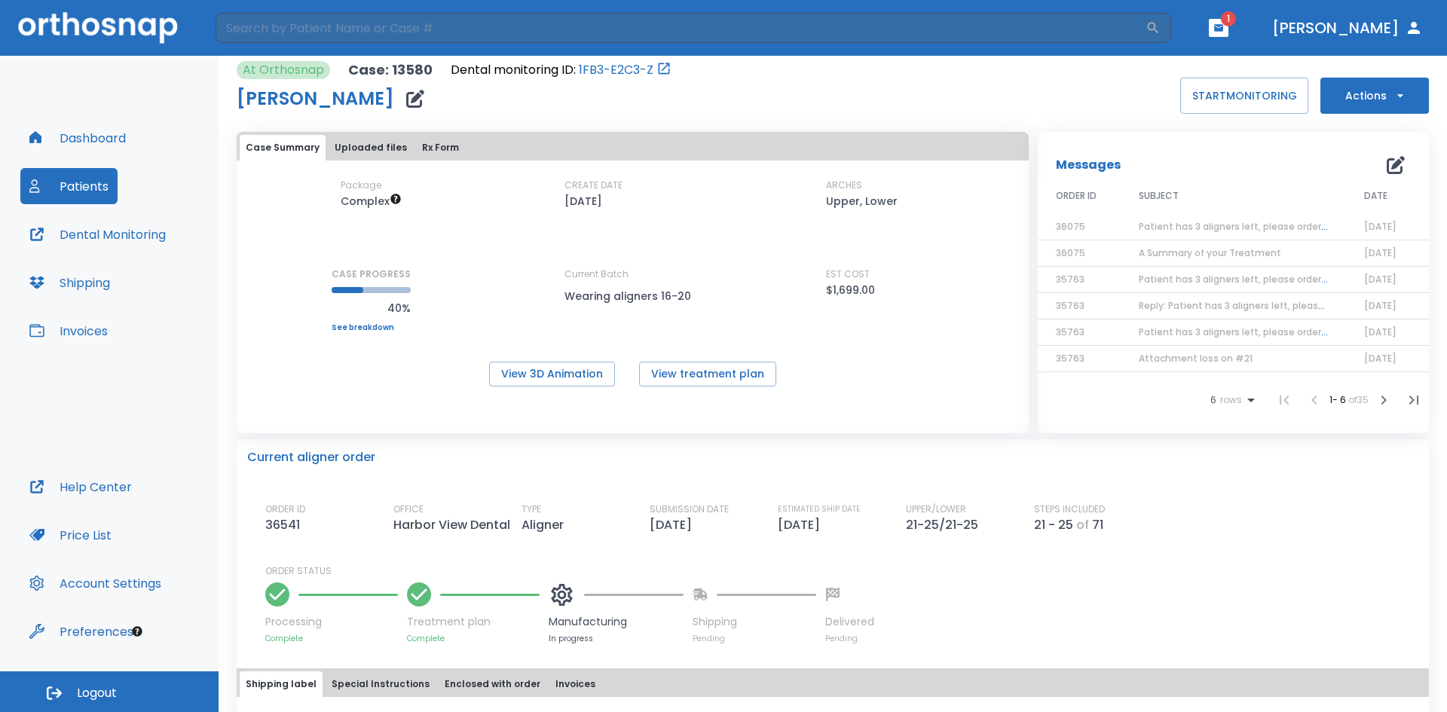
scroll to position [0, 0]
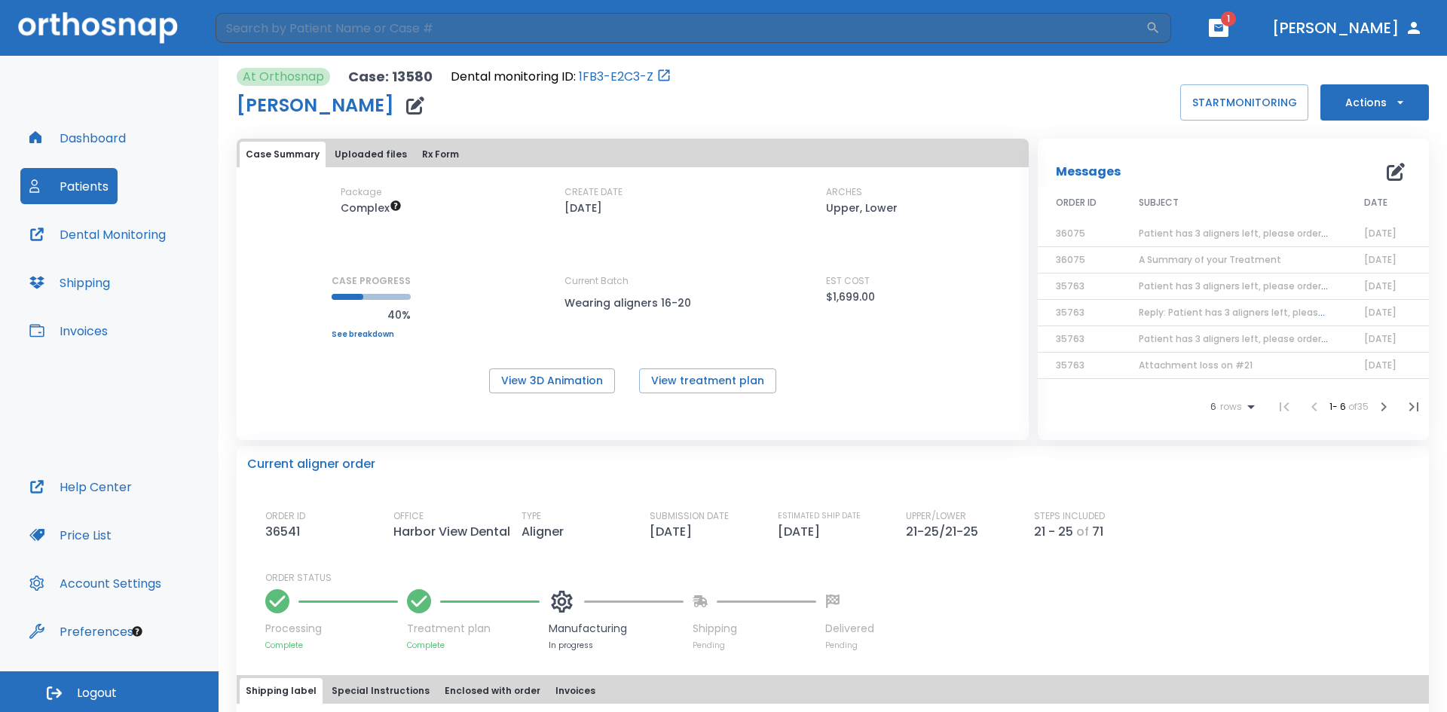
click at [1221, 235] on span "Patient has 3 aligners left, please order next set!" at bounding box center [1252, 233] width 227 height 13
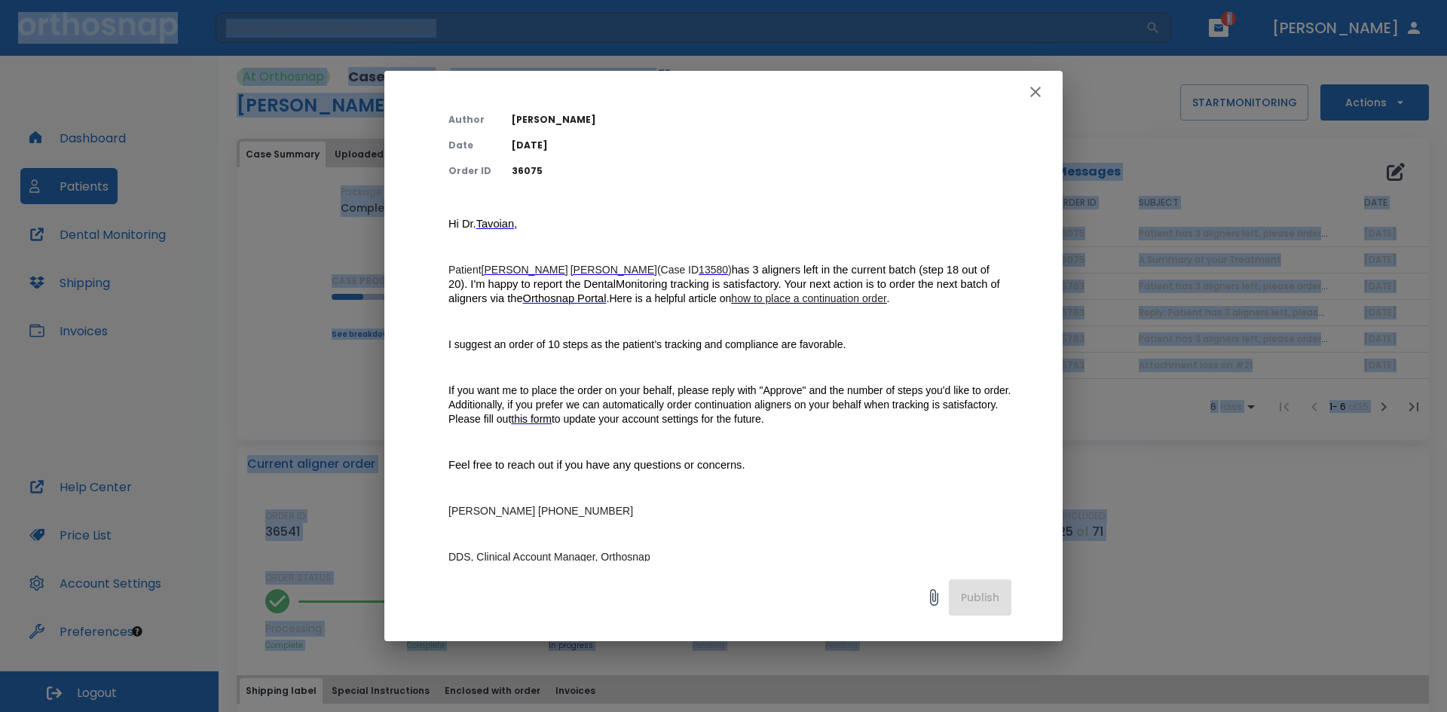
scroll to position [57, 0]
click at [1039, 96] on icon "button" at bounding box center [1035, 92] width 11 height 11
click at [1039, 96] on div "At Orthosnap Case: 13580 Dental monitoring ID: 1FB3-E2C3-Z Deborah Ziegler STAR…" at bounding box center [833, 94] width 1192 height 53
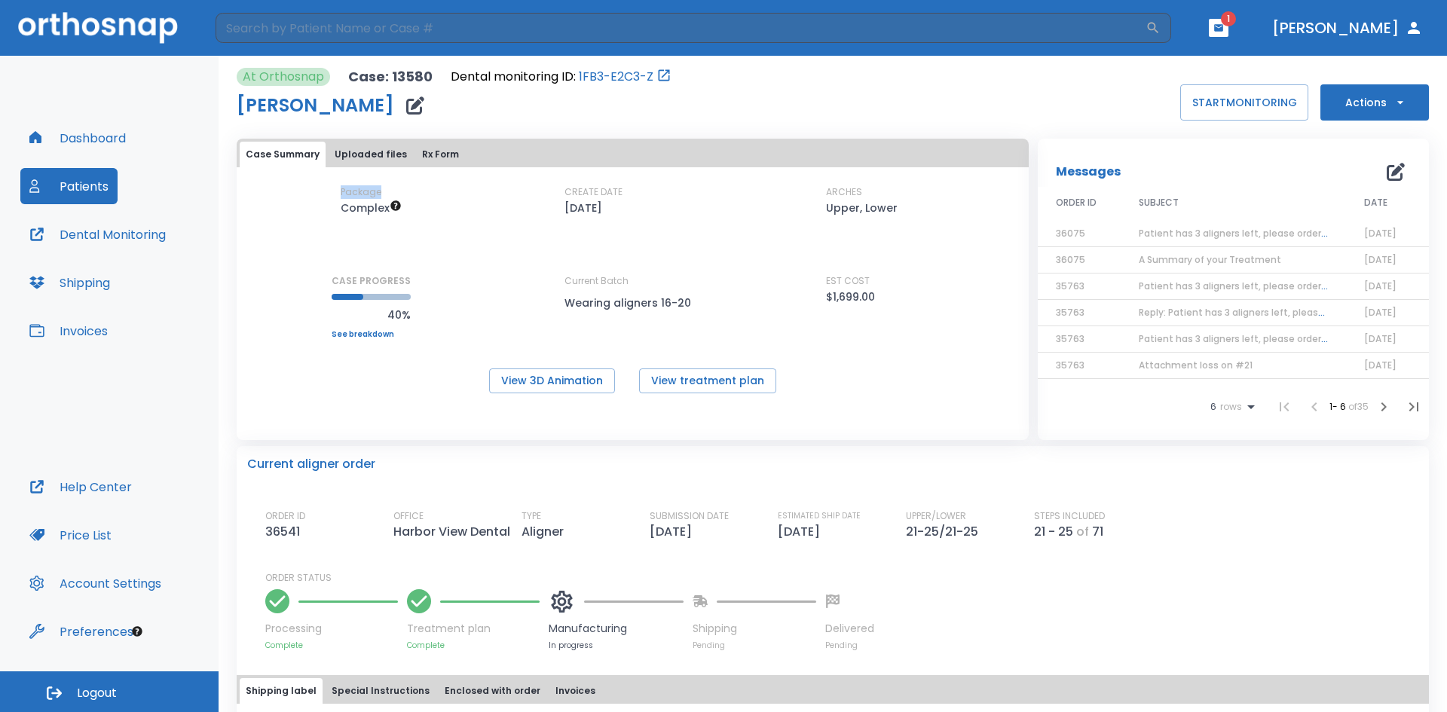
click at [1397, 103] on icon "button" at bounding box center [1400, 102] width 6 height 3
click at [1388, 103] on div at bounding box center [723, 356] width 1447 height 712
click at [1397, 102] on icon "button" at bounding box center [1400, 102] width 6 height 3
click at [1280, 169] on div at bounding box center [723, 356] width 1447 height 712
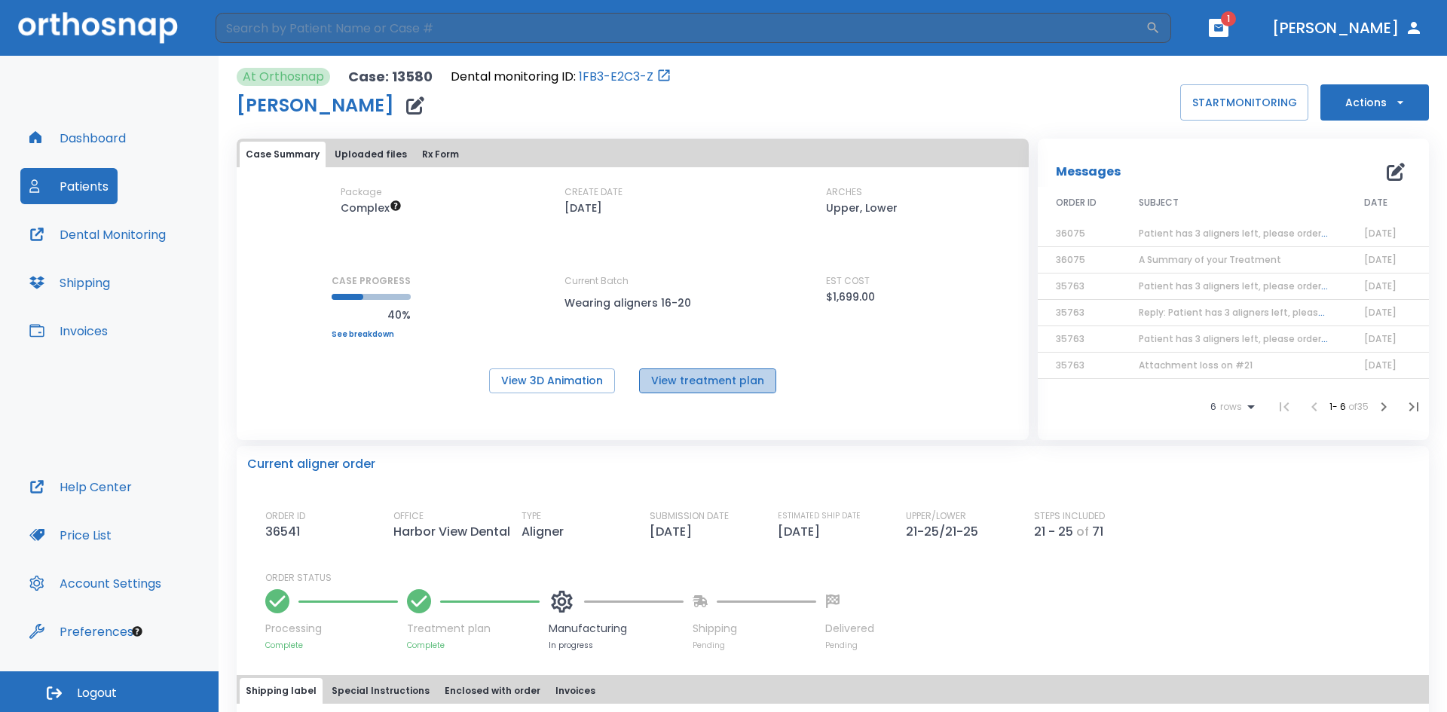
click at [724, 370] on button "View treatment plan" at bounding box center [707, 381] width 137 height 25
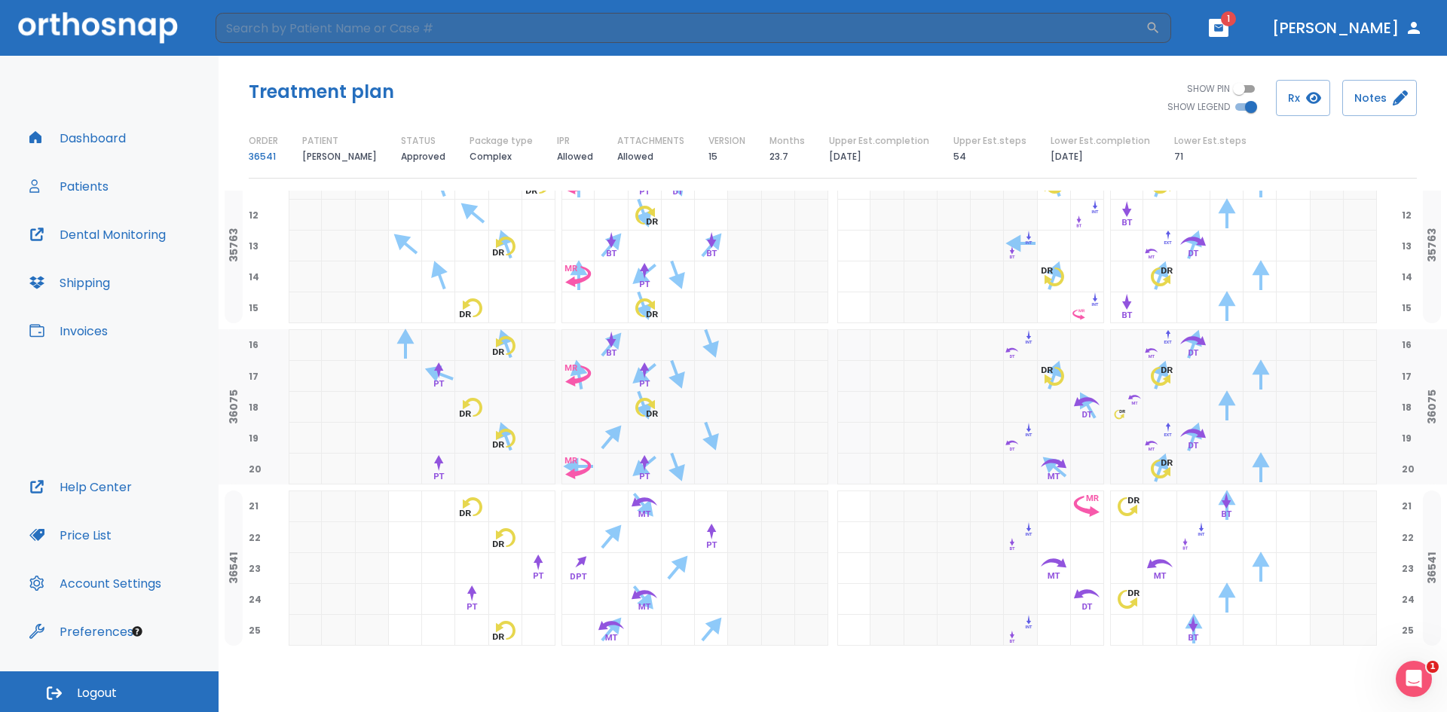
scroll to position [442, 0]
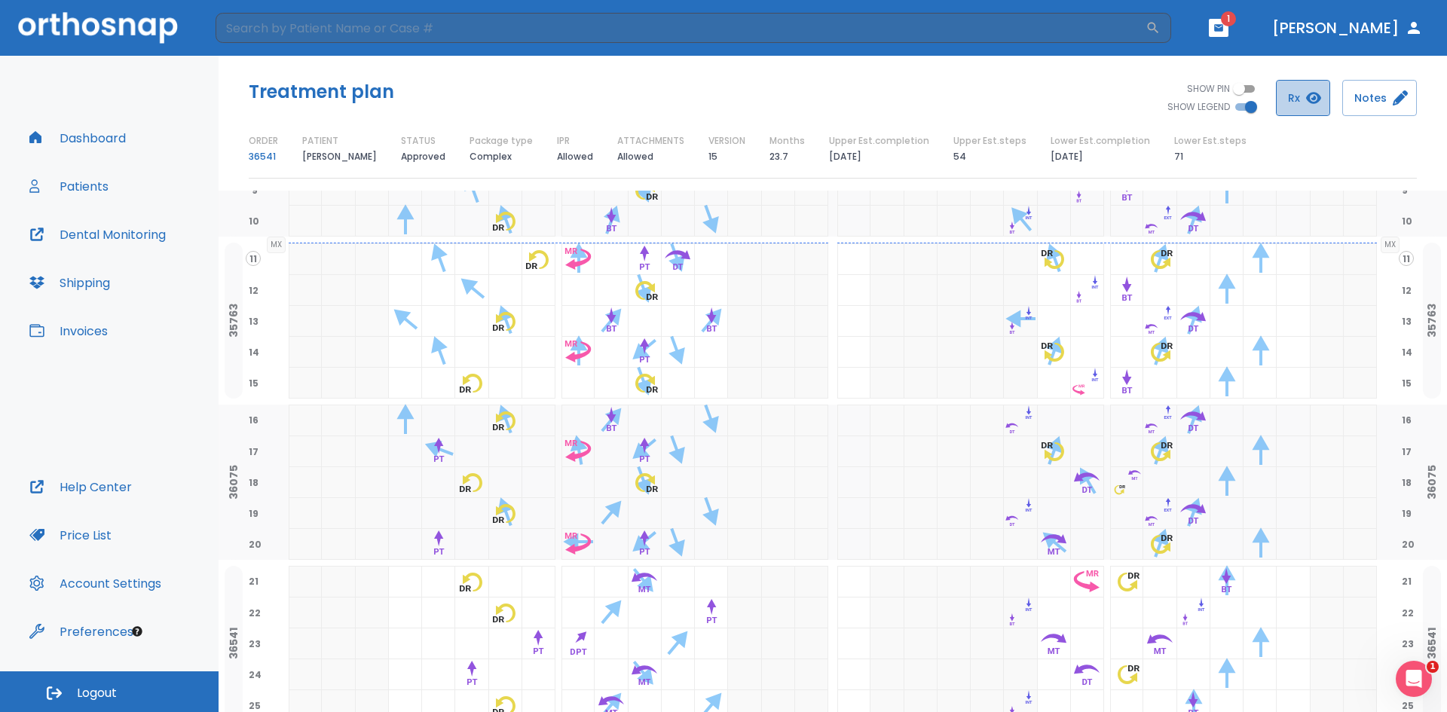
click at [1305, 101] on button "Rx" at bounding box center [1303, 98] width 54 height 36
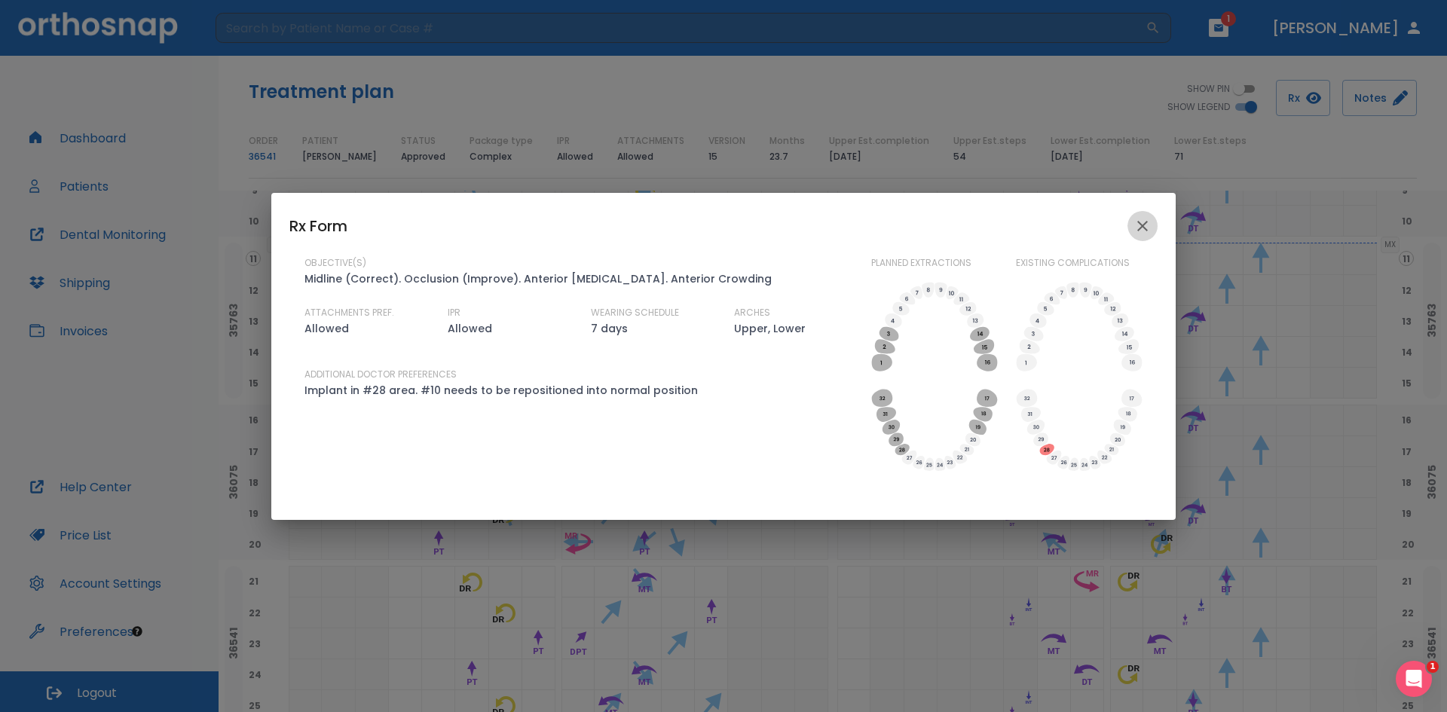
click at [1145, 228] on icon "close" at bounding box center [1142, 226] width 11 height 11
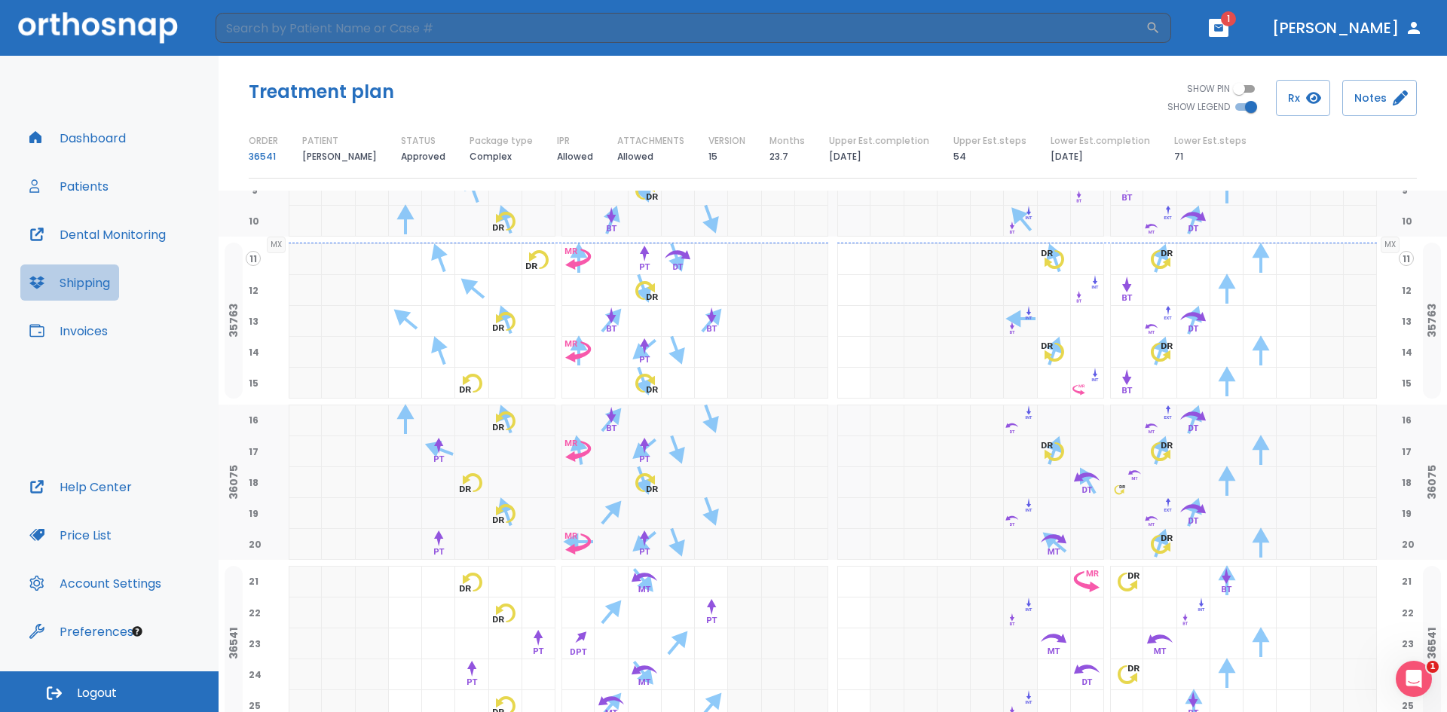
click at [76, 286] on button "Shipping" at bounding box center [69, 283] width 99 height 36
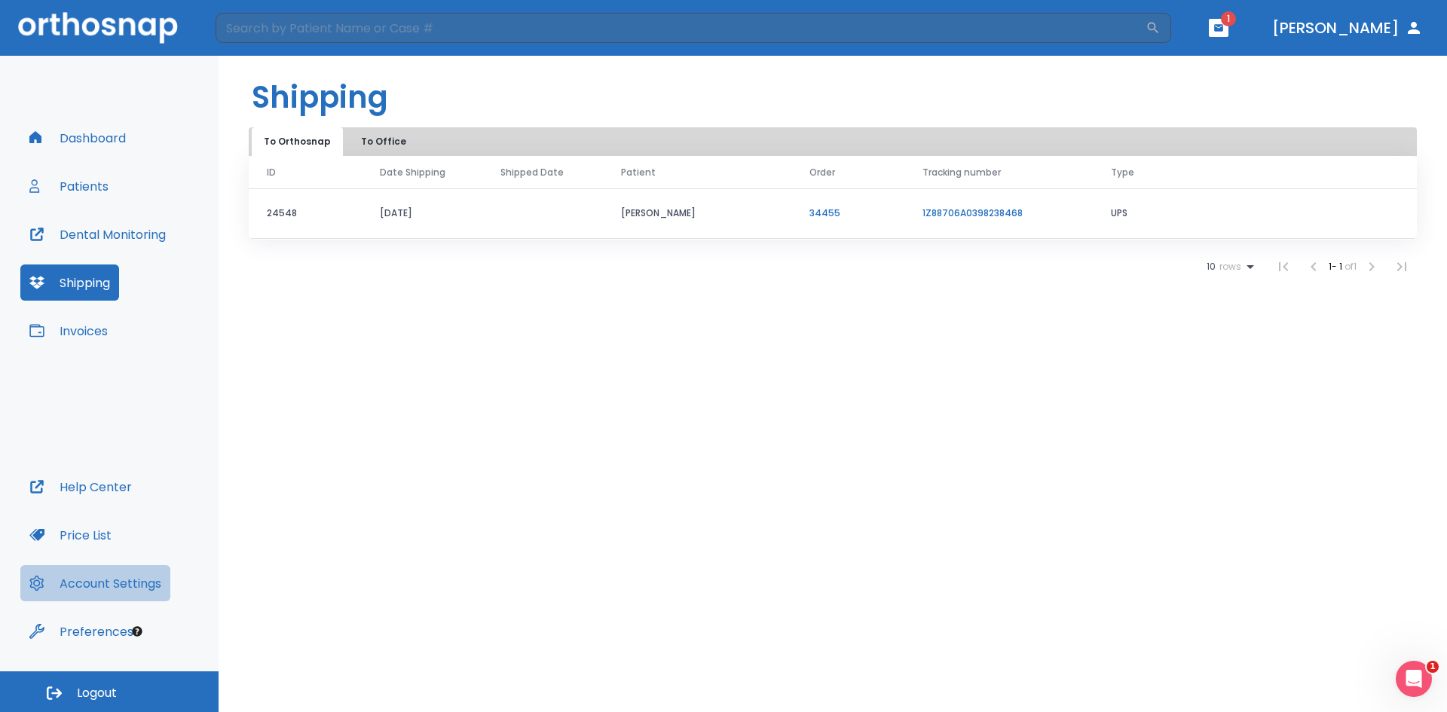
click at [120, 592] on button "Account Settings" at bounding box center [95, 583] width 150 height 36
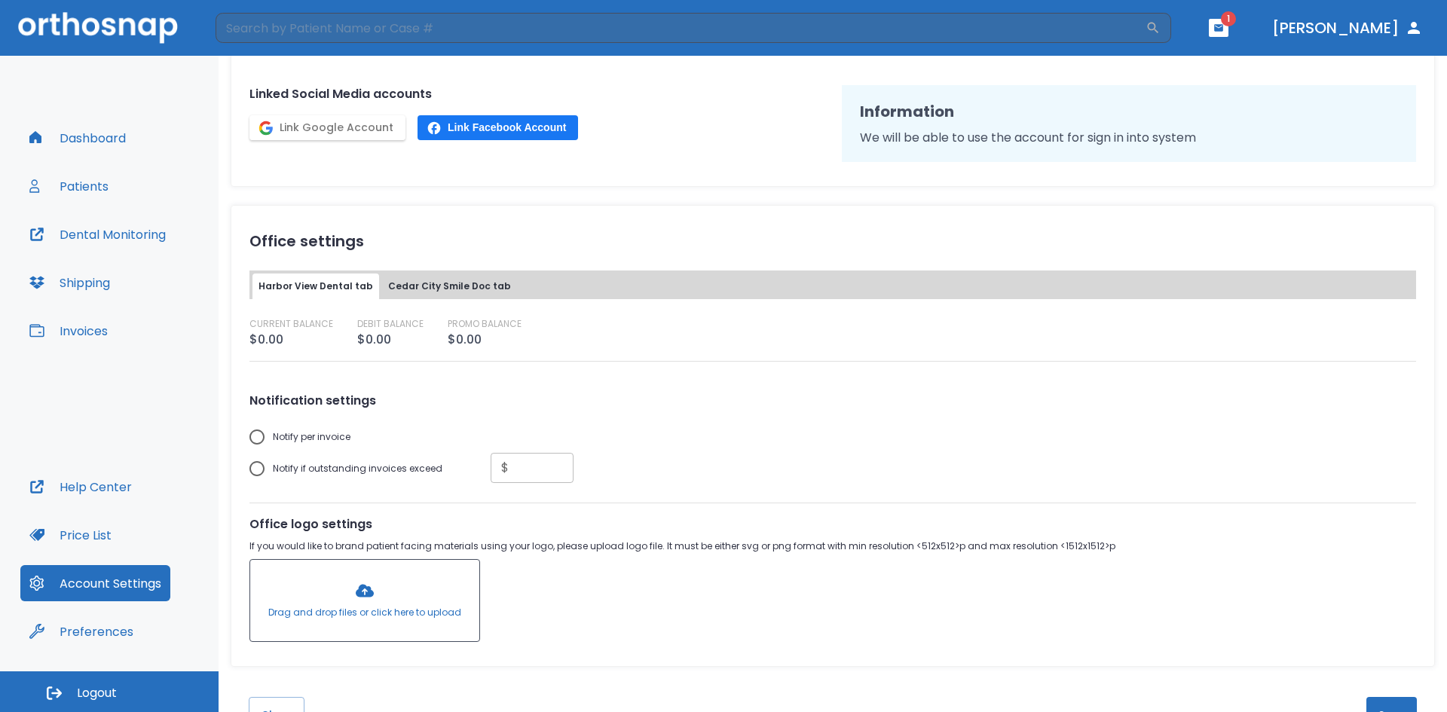
scroll to position [258, 0]
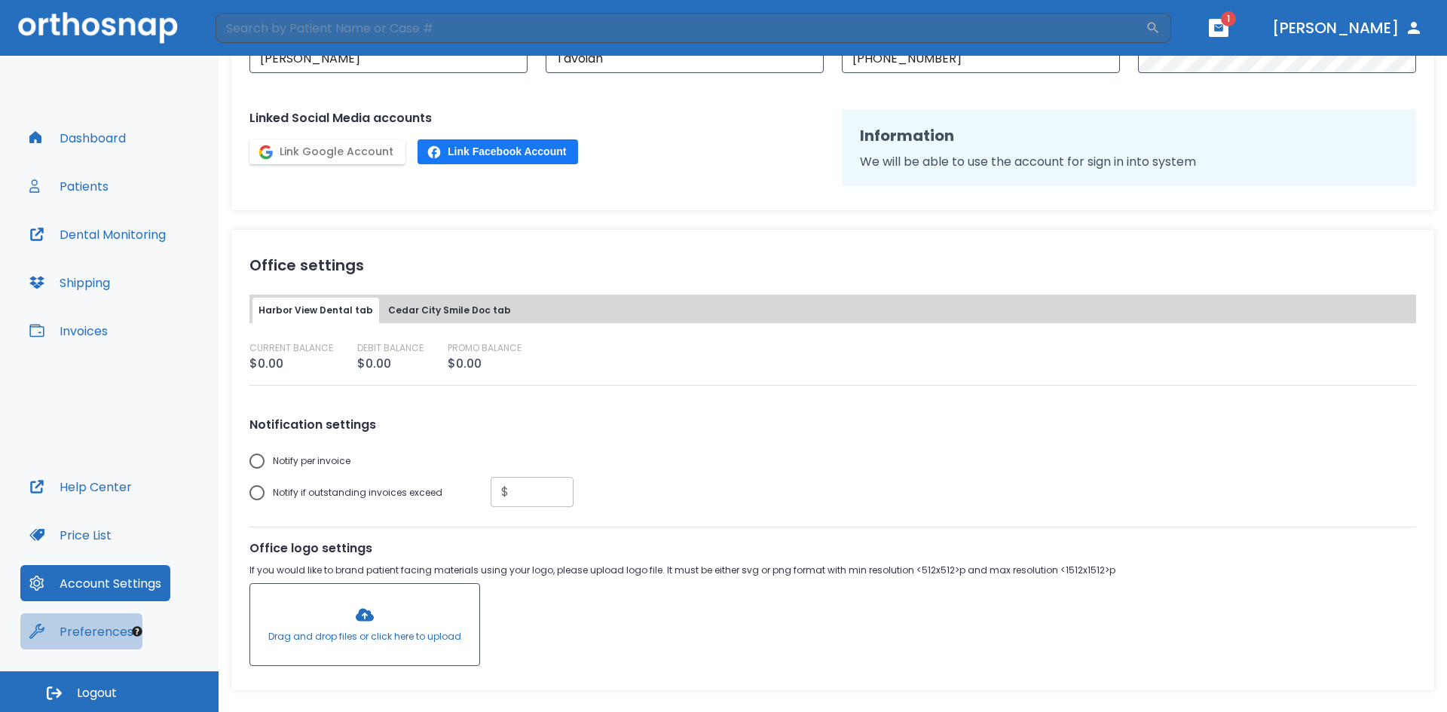
click at [99, 626] on button "Preferences" at bounding box center [81, 632] width 122 height 36
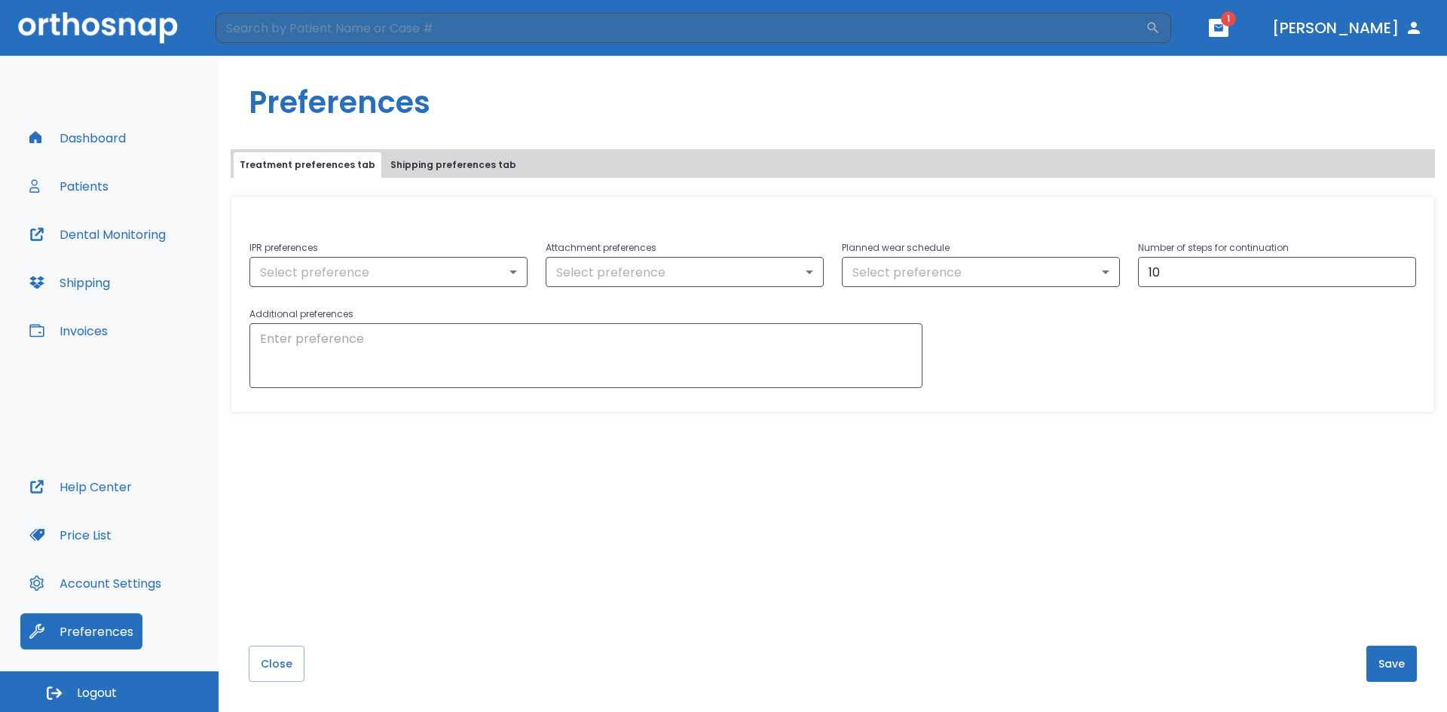
click at [1399, 663] on button "Save" at bounding box center [1392, 664] width 51 height 36
click at [260, 667] on button "Close" at bounding box center [277, 664] width 56 height 36
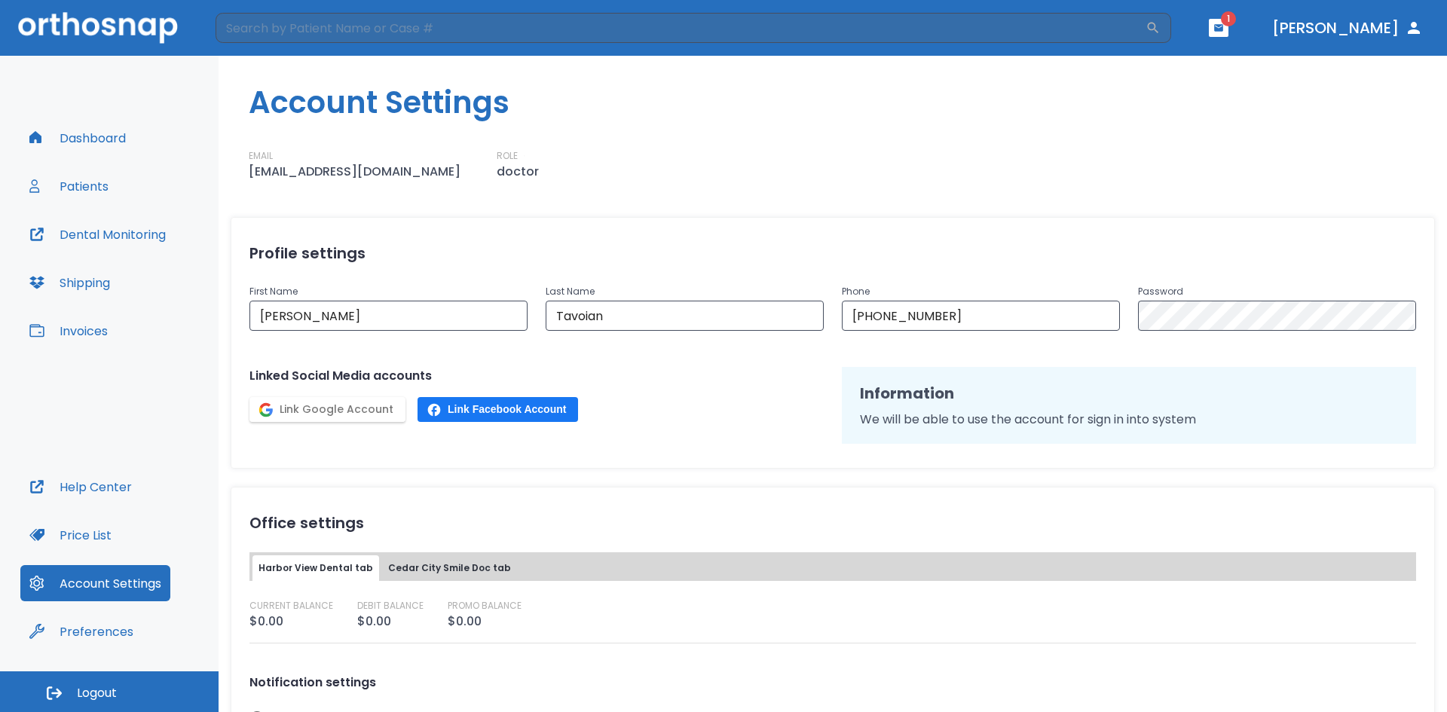
click at [119, 147] on button "Dashboard" at bounding box center [77, 138] width 115 height 36
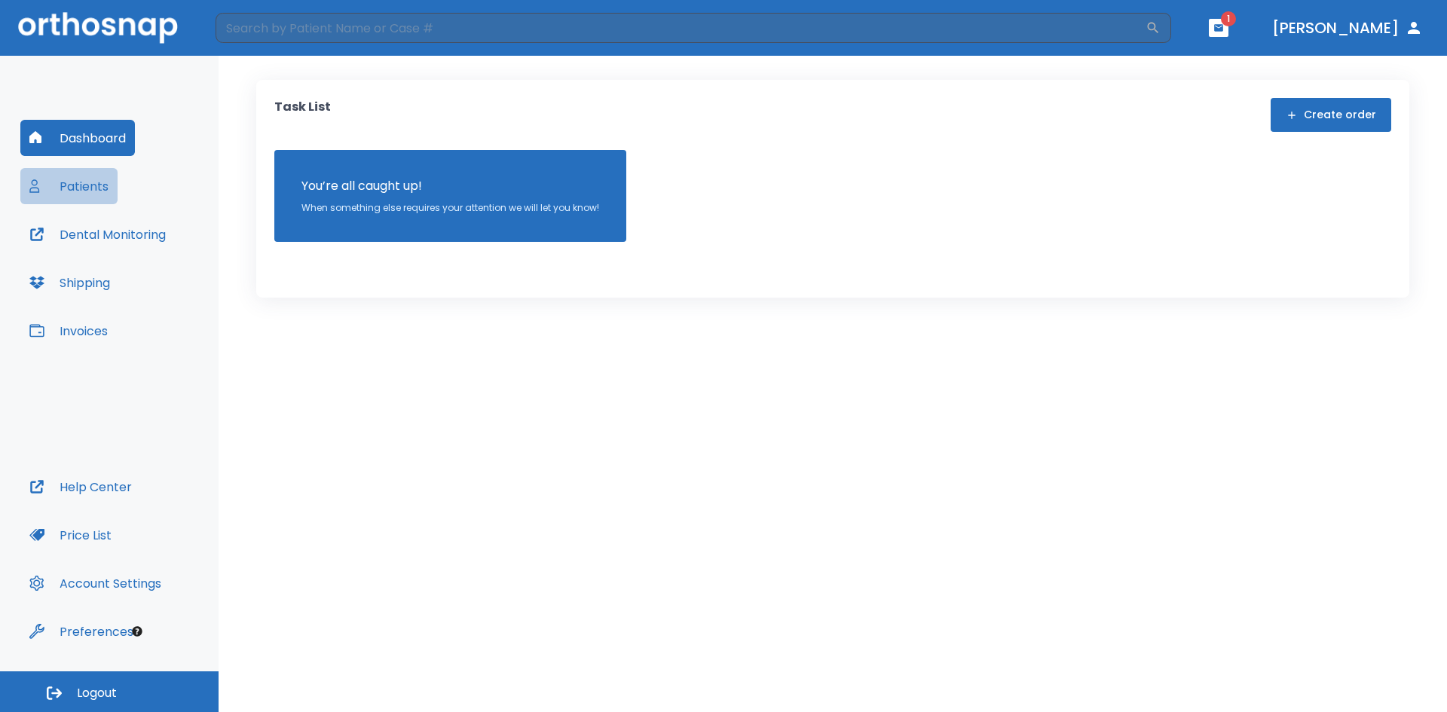
click at [95, 185] on button "Patients" at bounding box center [68, 186] width 97 height 36
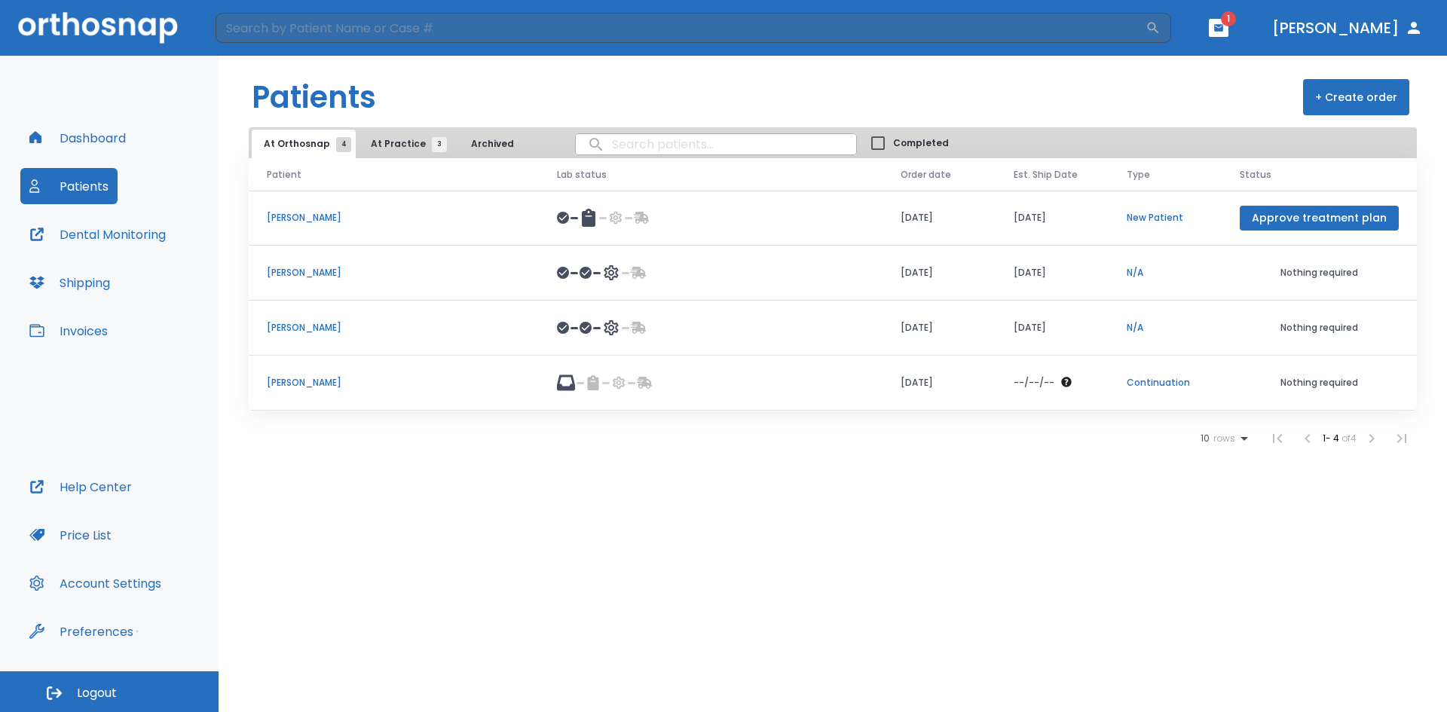
click at [308, 274] on p "[PERSON_NAME]" at bounding box center [394, 273] width 254 height 14
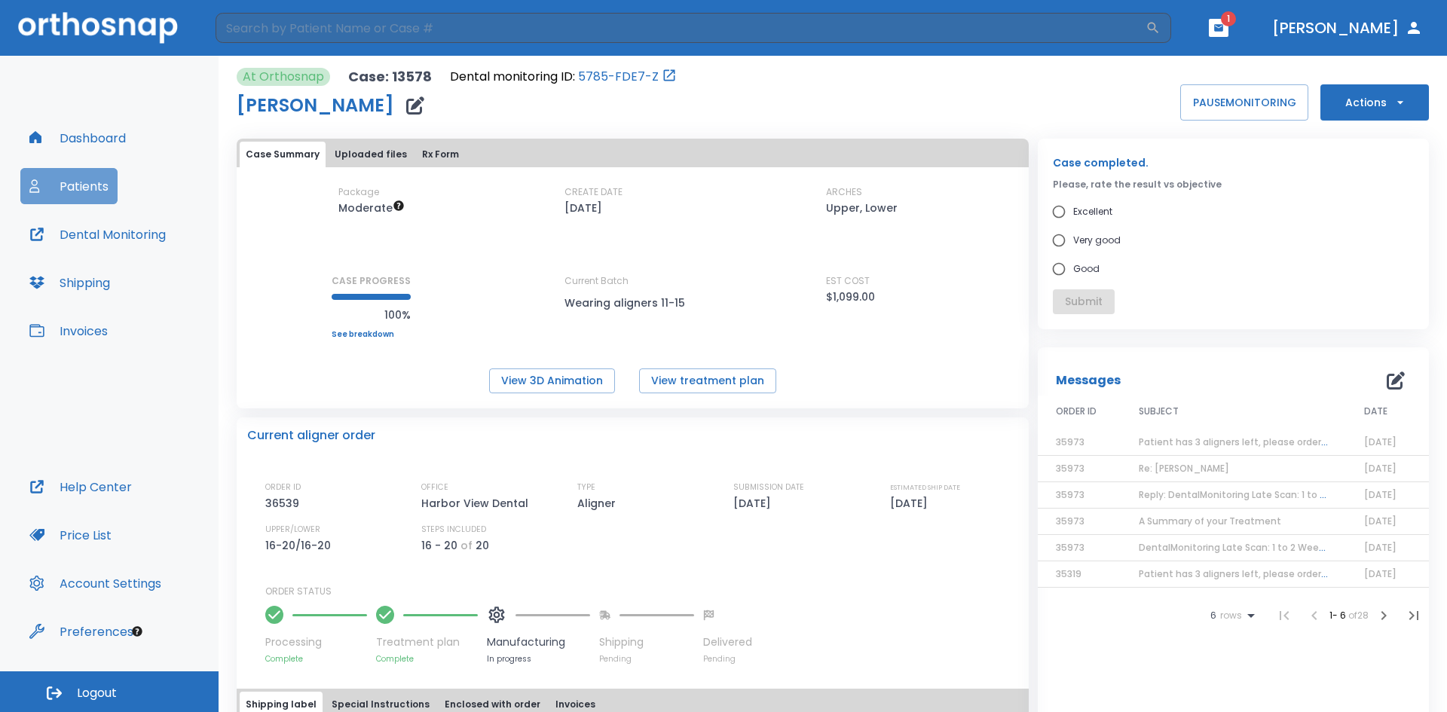
click at [109, 195] on button "Patients" at bounding box center [68, 186] width 97 height 36
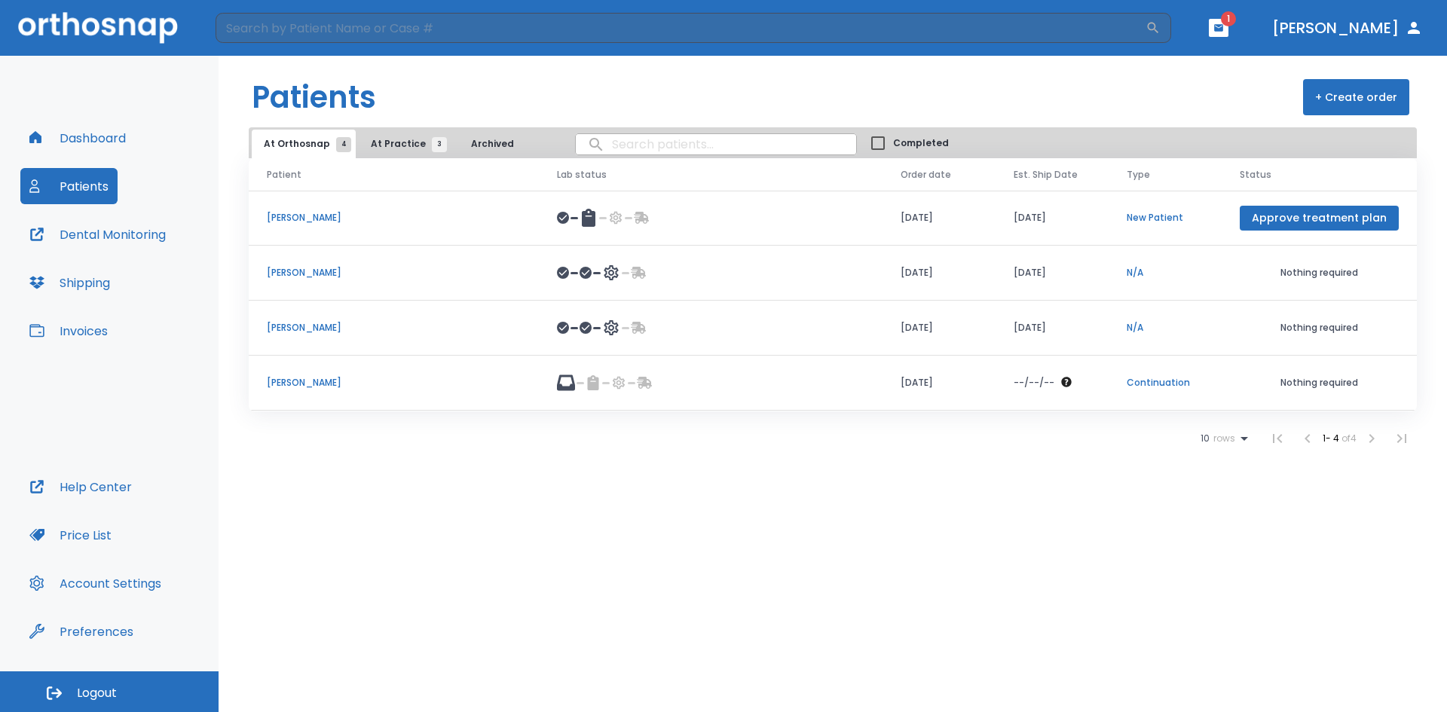
click at [319, 325] on p "[PERSON_NAME]" at bounding box center [394, 328] width 254 height 14
